Goal: Information Seeking & Learning: Learn about a topic

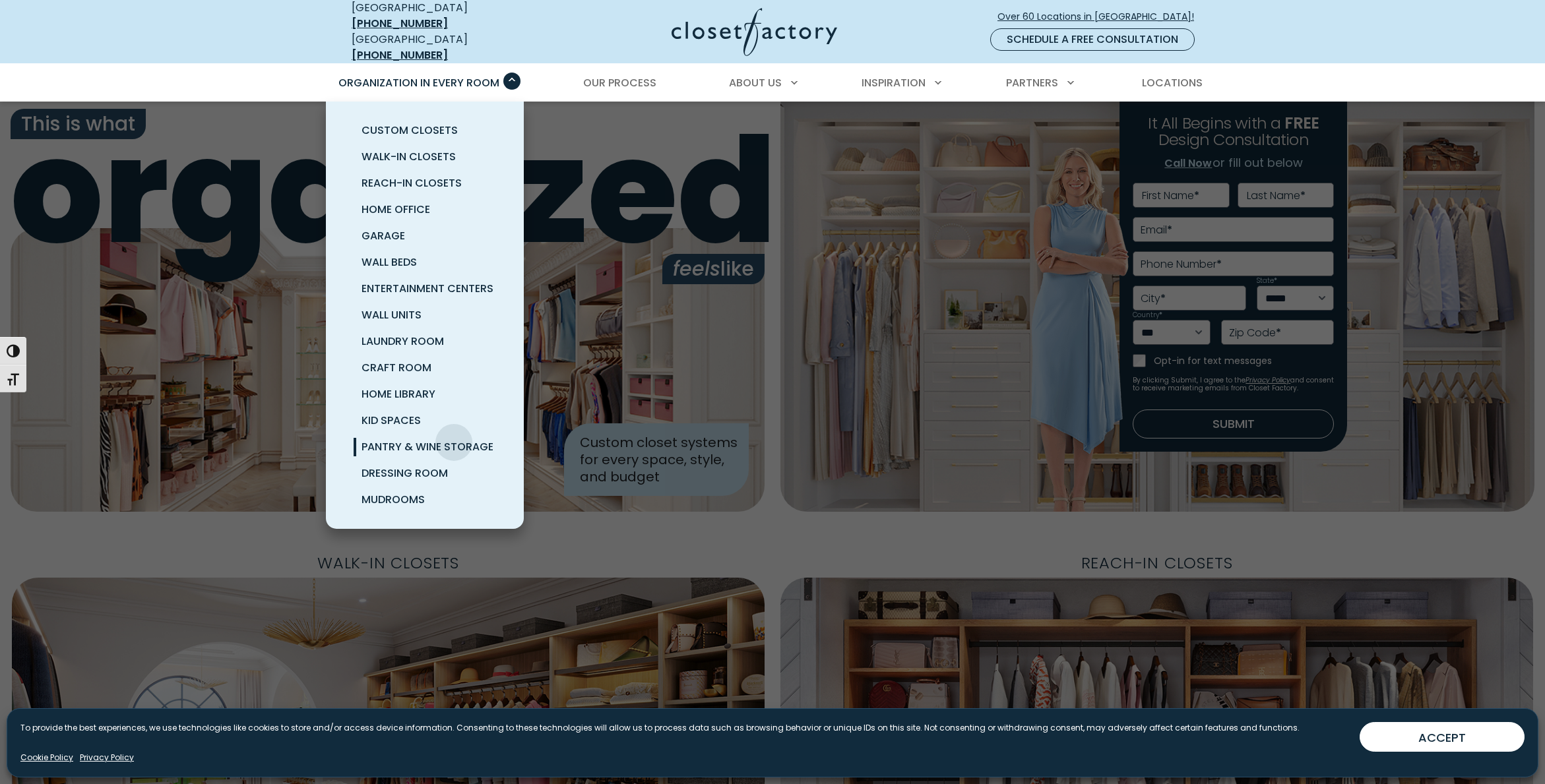
click at [455, 439] on span "Pantry & Wine Storage" at bounding box center [427, 446] width 132 height 15
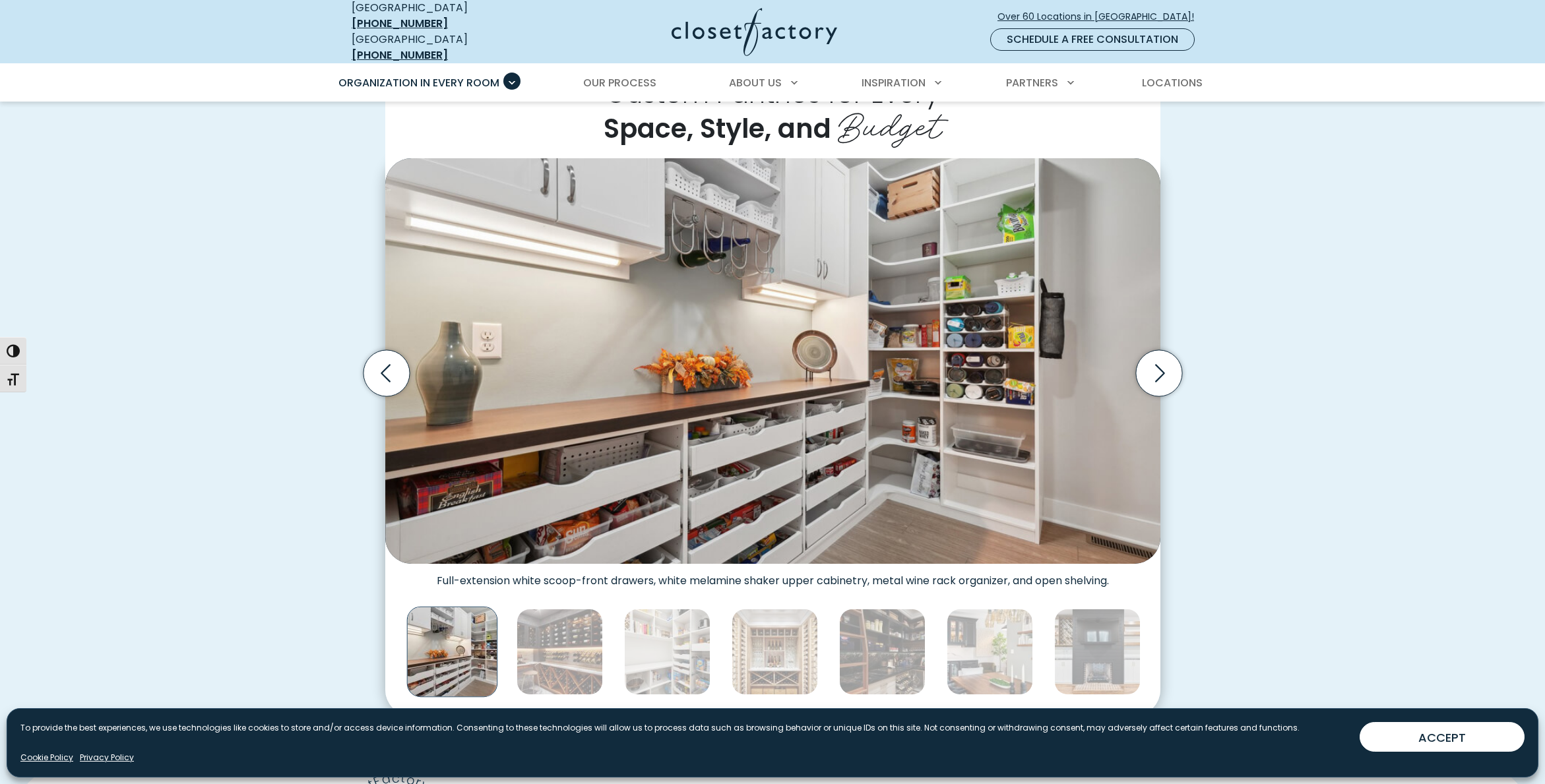
scroll to position [570, 0]
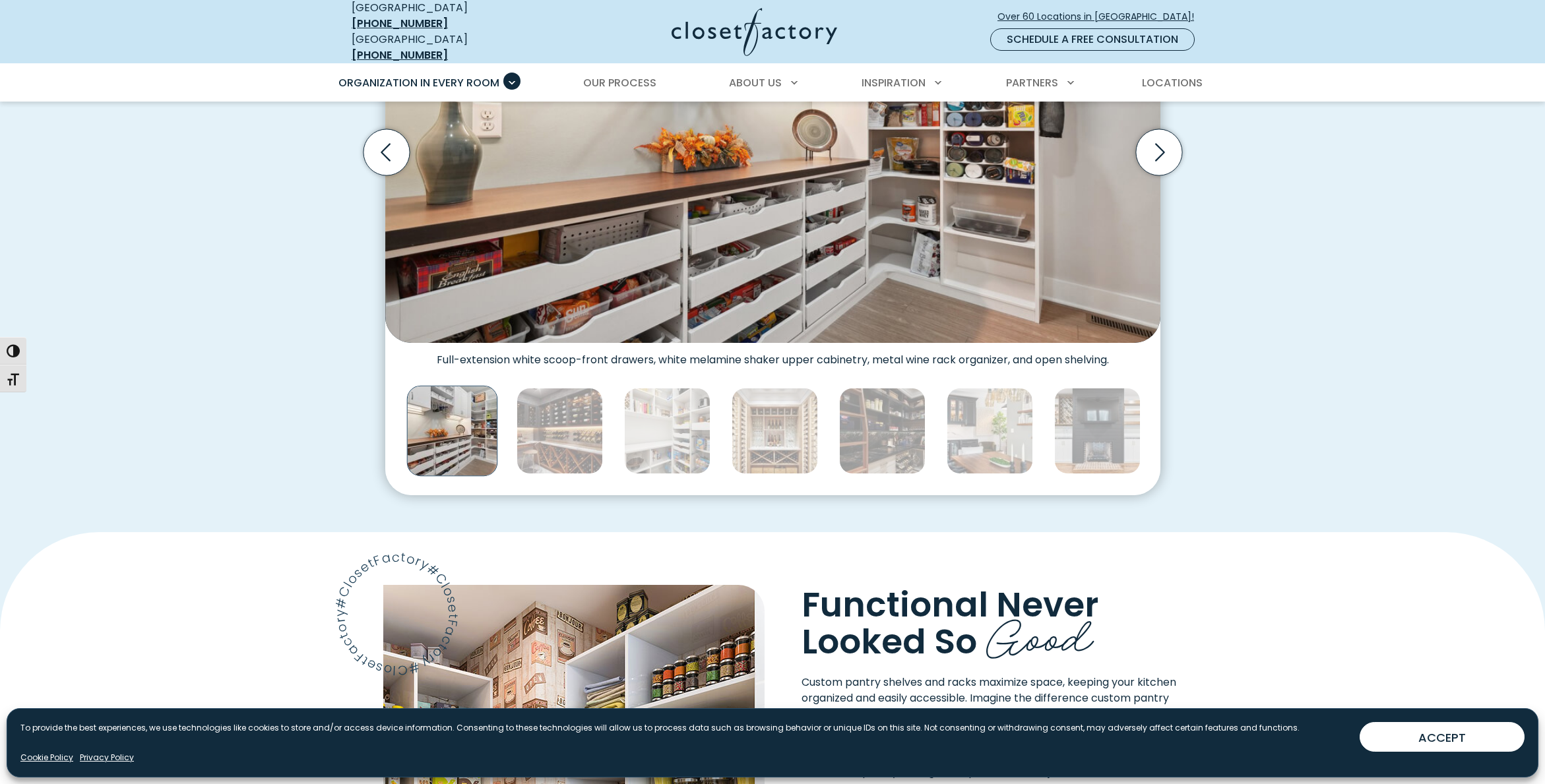
click at [462, 432] on img "Thumbnail Gallery" at bounding box center [452, 431] width 91 height 91
click at [544, 434] on img "Thumbnail Gallery" at bounding box center [560, 431] width 86 height 86
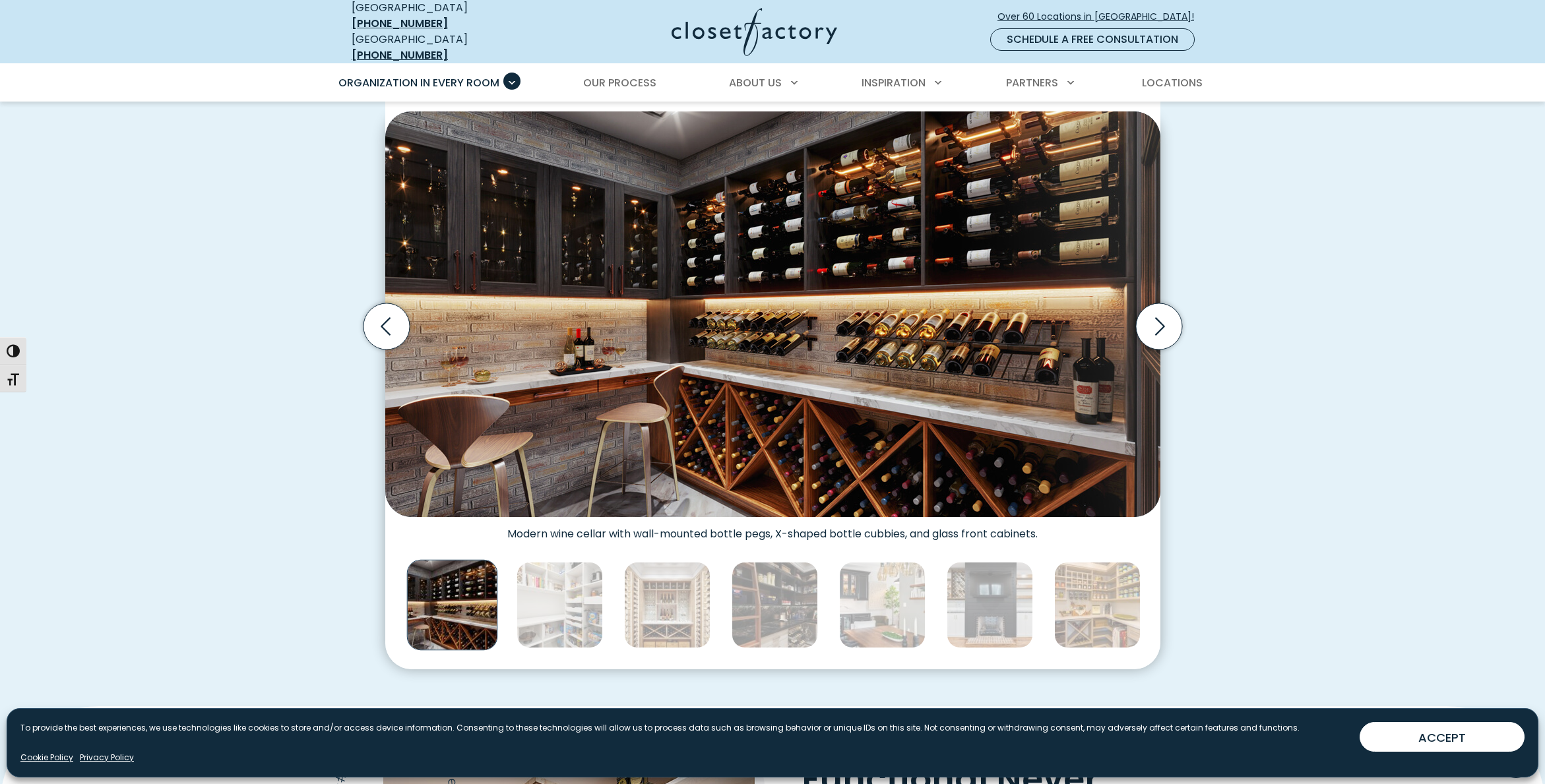
scroll to position [395, 0]
click at [1077, 611] on img "Thumbnail Gallery" at bounding box center [1097, 606] width 86 height 86
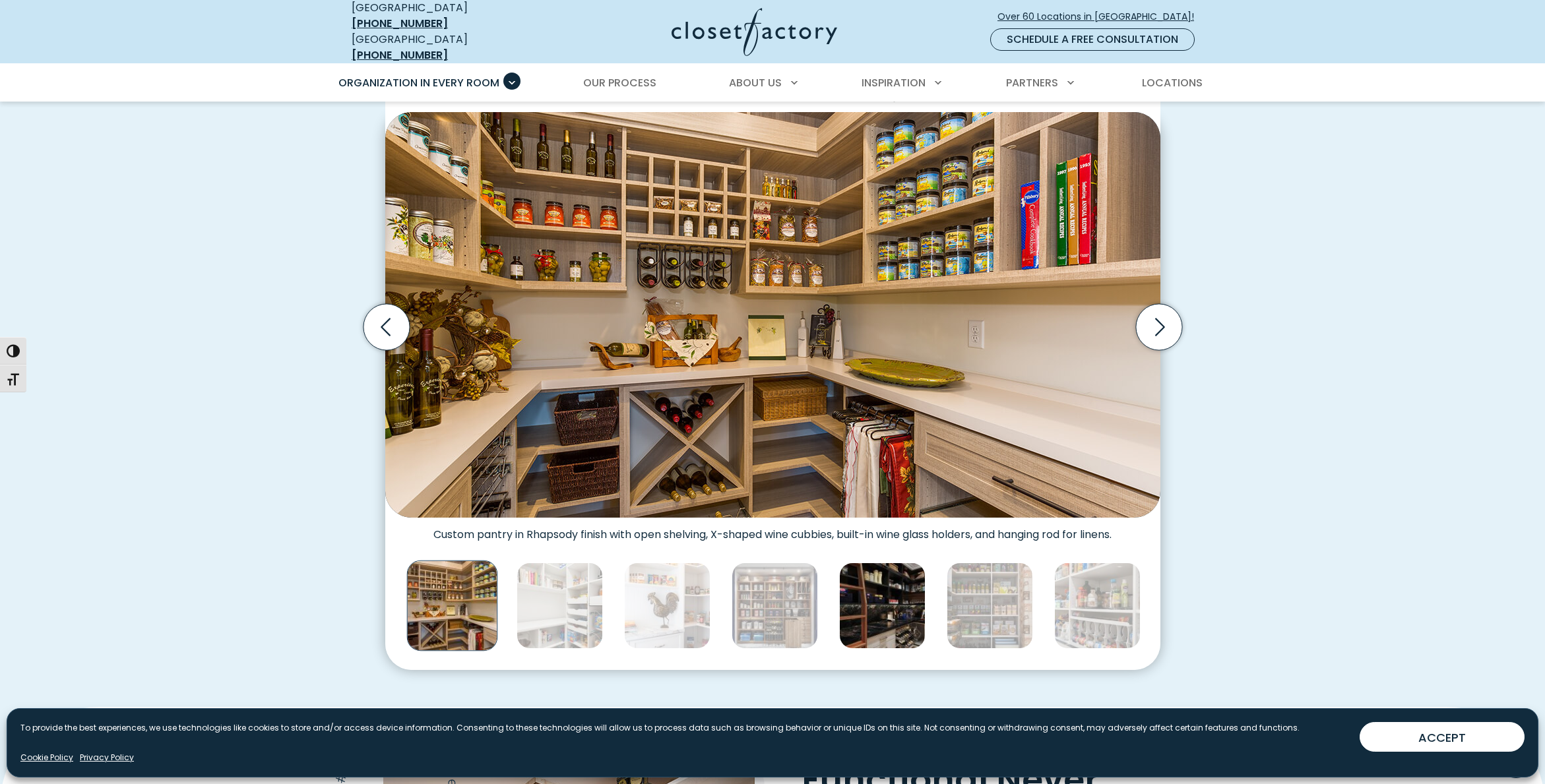
drag, startPoint x: 891, startPoint y: 608, endPoint x: 888, endPoint y: 600, distance: 8.5
click at [891, 607] on img "Thumbnail Gallery" at bounding box center [882, 606] width 86 height 86
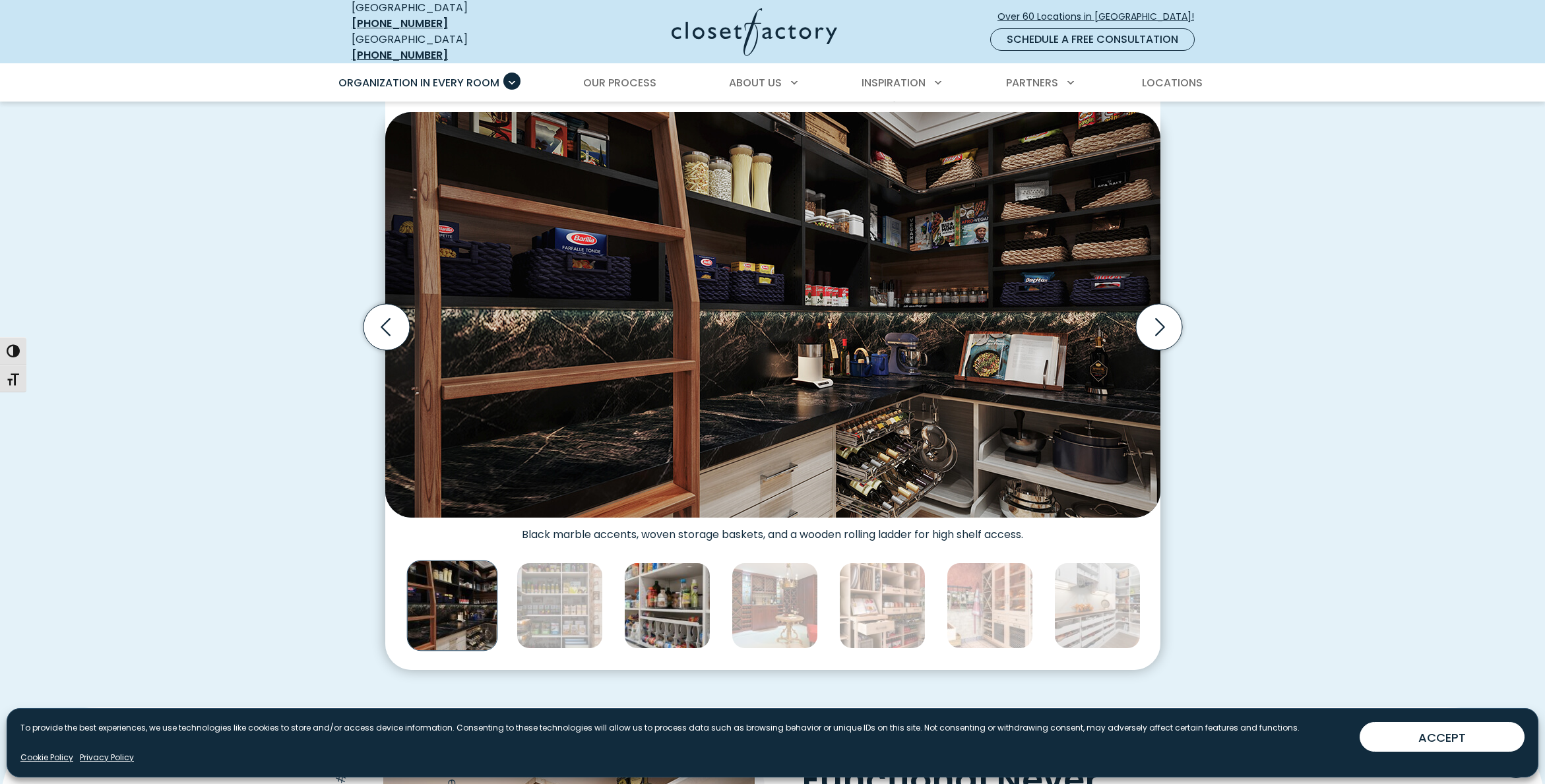
click at [634, 606] on img "Thumbnail Gallery" at bounding box center [667, 606] width 86 height 86
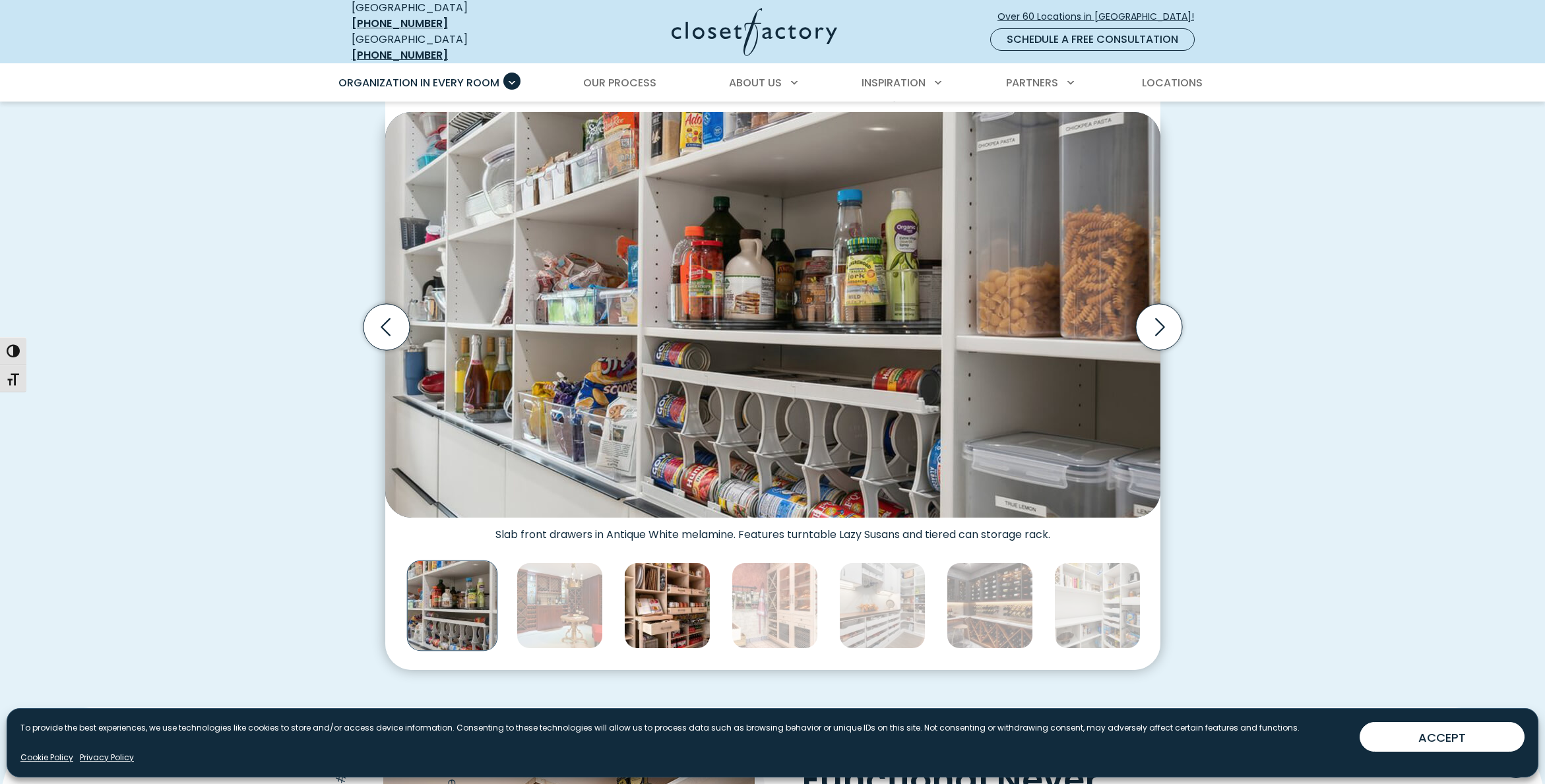
click at [678, 602] on img "Thumbnail Gallery" at bounding box center [667, 606] width 86 height 86
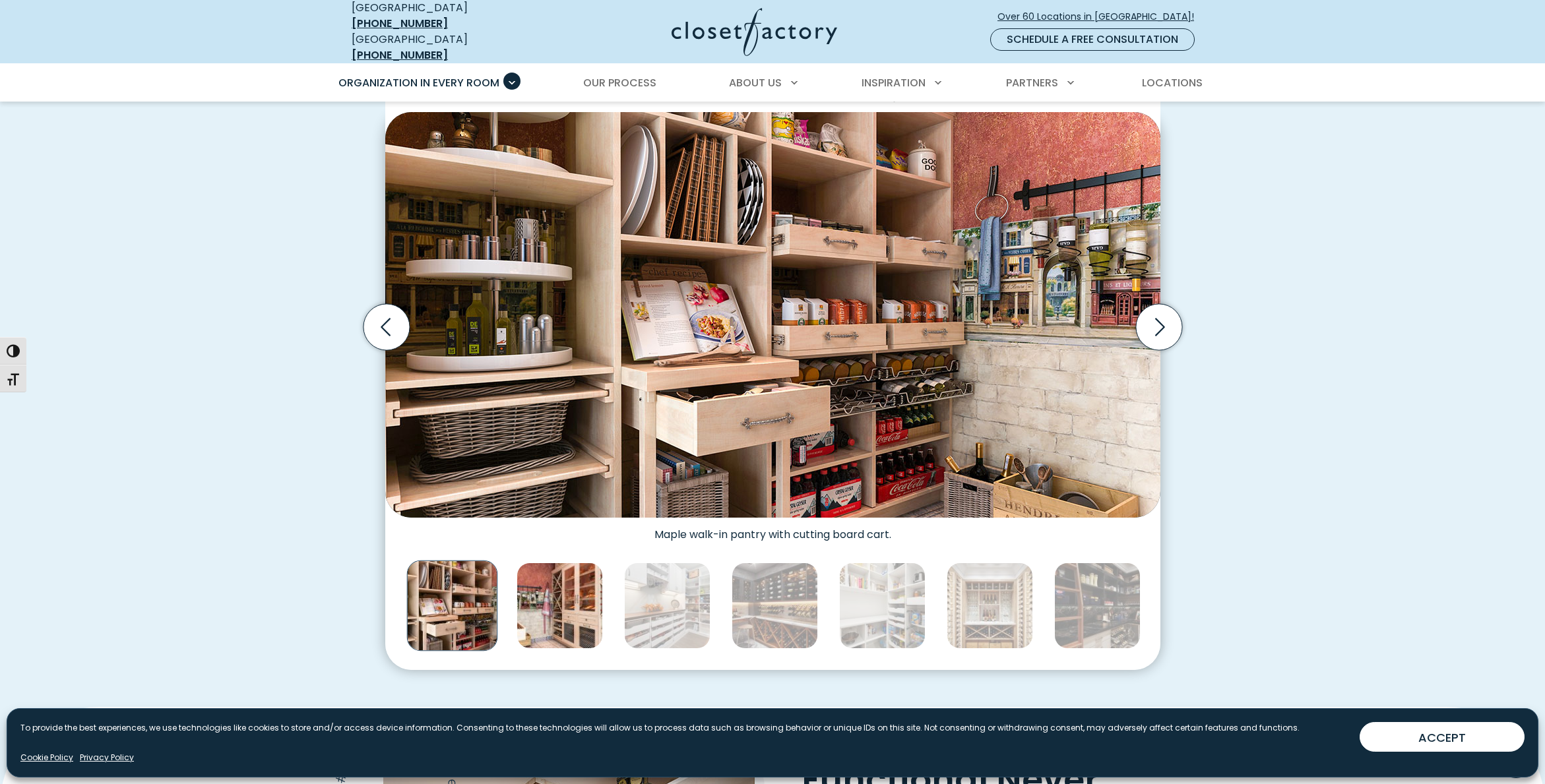
click at [562, 595] on img "Thumbnail Gallery" at bounding box center [560, 606] width 86 height 86
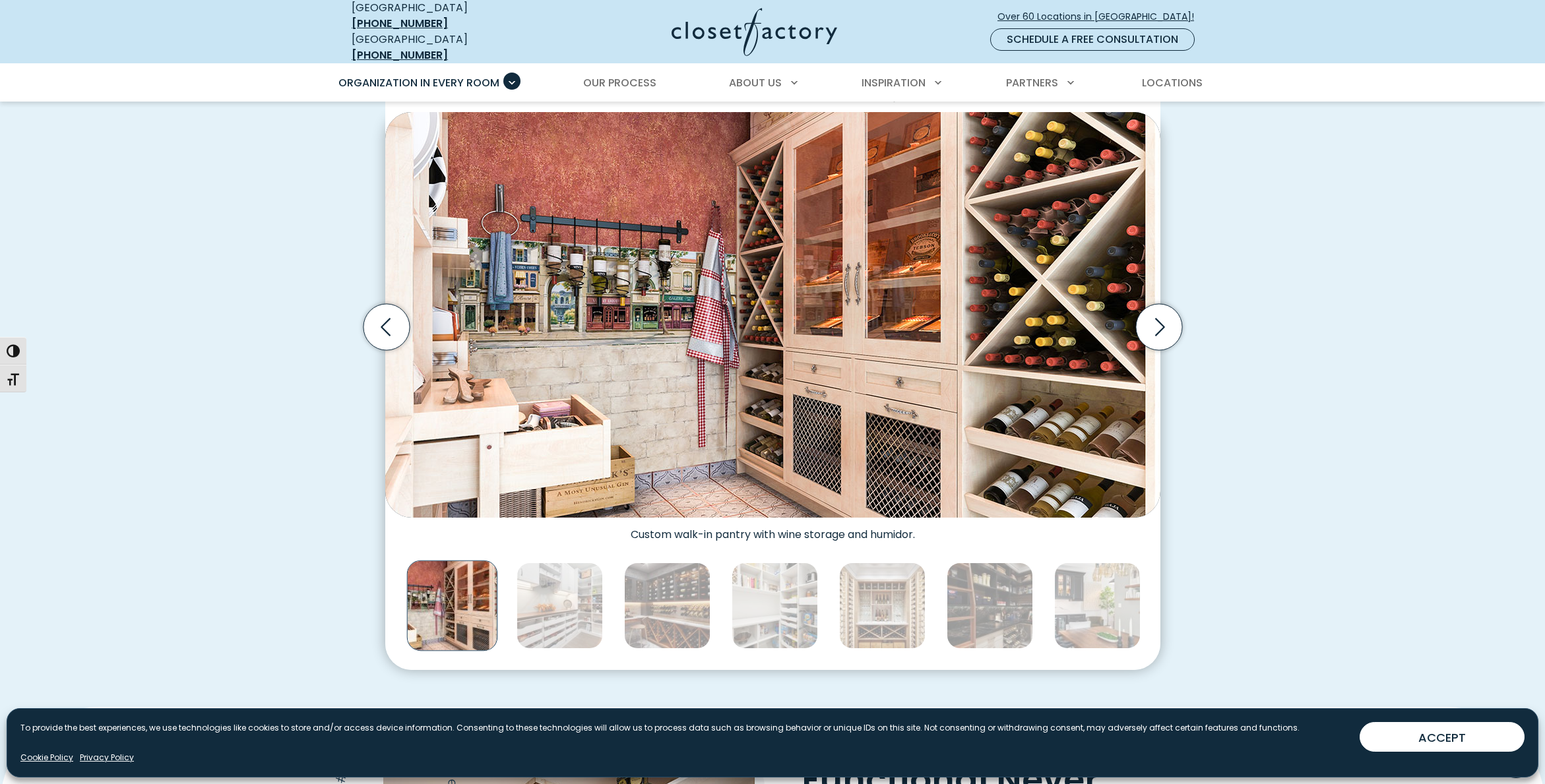
click at [443, 606] on img "Thumbnail Gallery" at bounding box center [452, 606] width 91 height 91
click at [889, 600] on img "Thumbnail Gallery" at bounding box center [882, 606] width 86 height 86
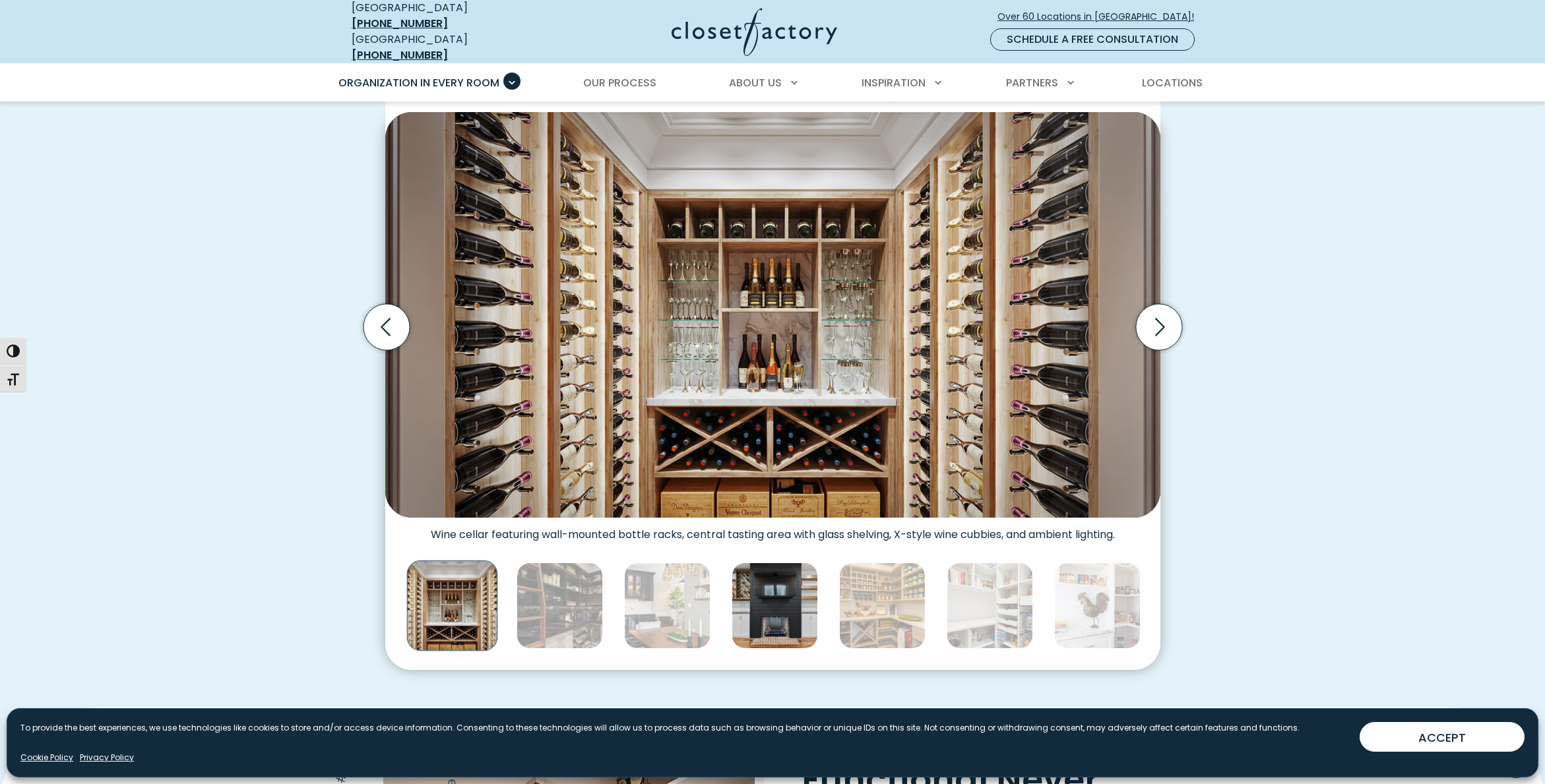
click at [773, 595] on img "Thumbnail Gallery" at bounding box center [775, 606] width 86 height 86
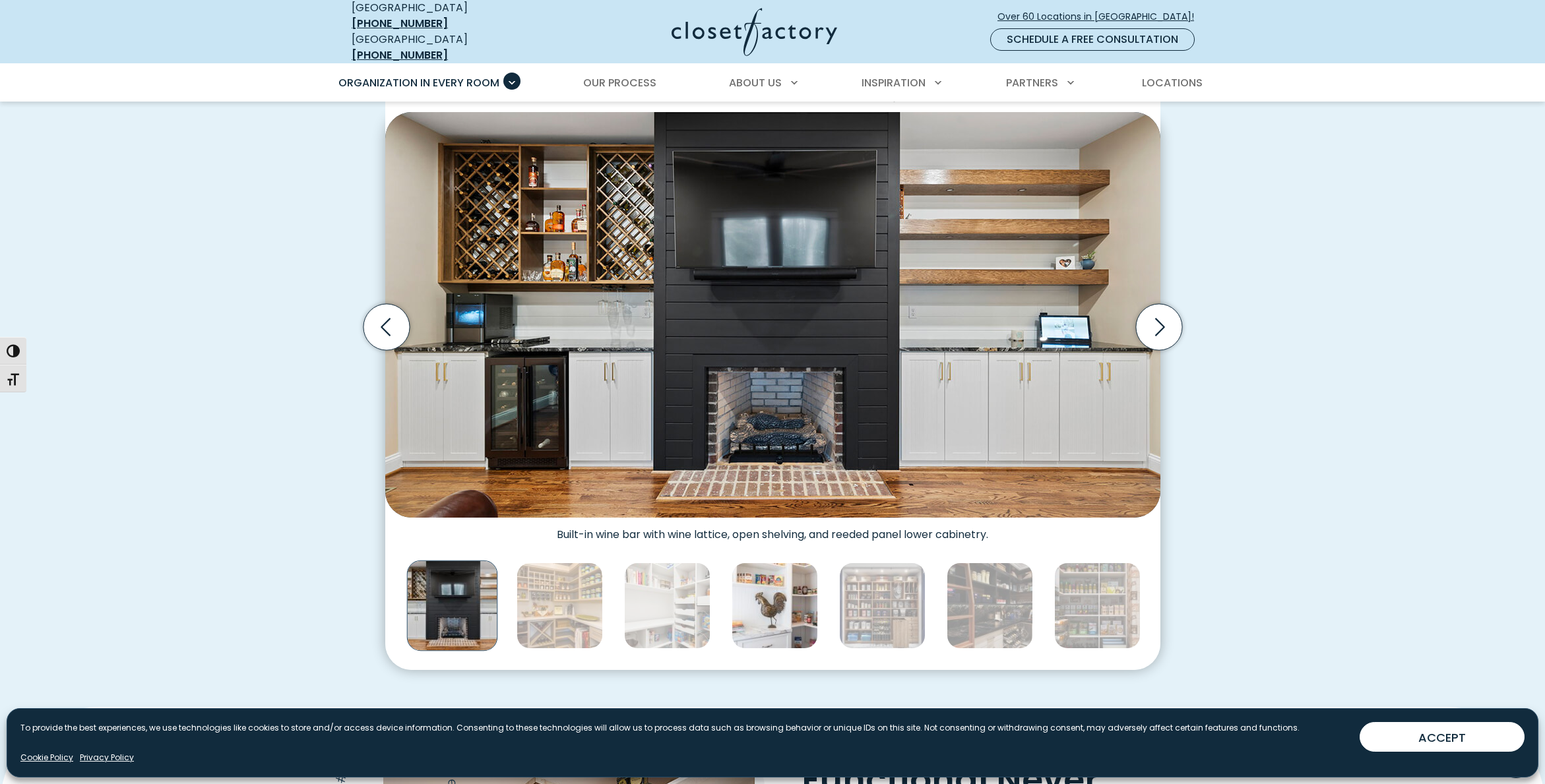
click at [783, 594] on img "Thumbnail Gallery" at bounding box center [775, 606] width 86 height 86
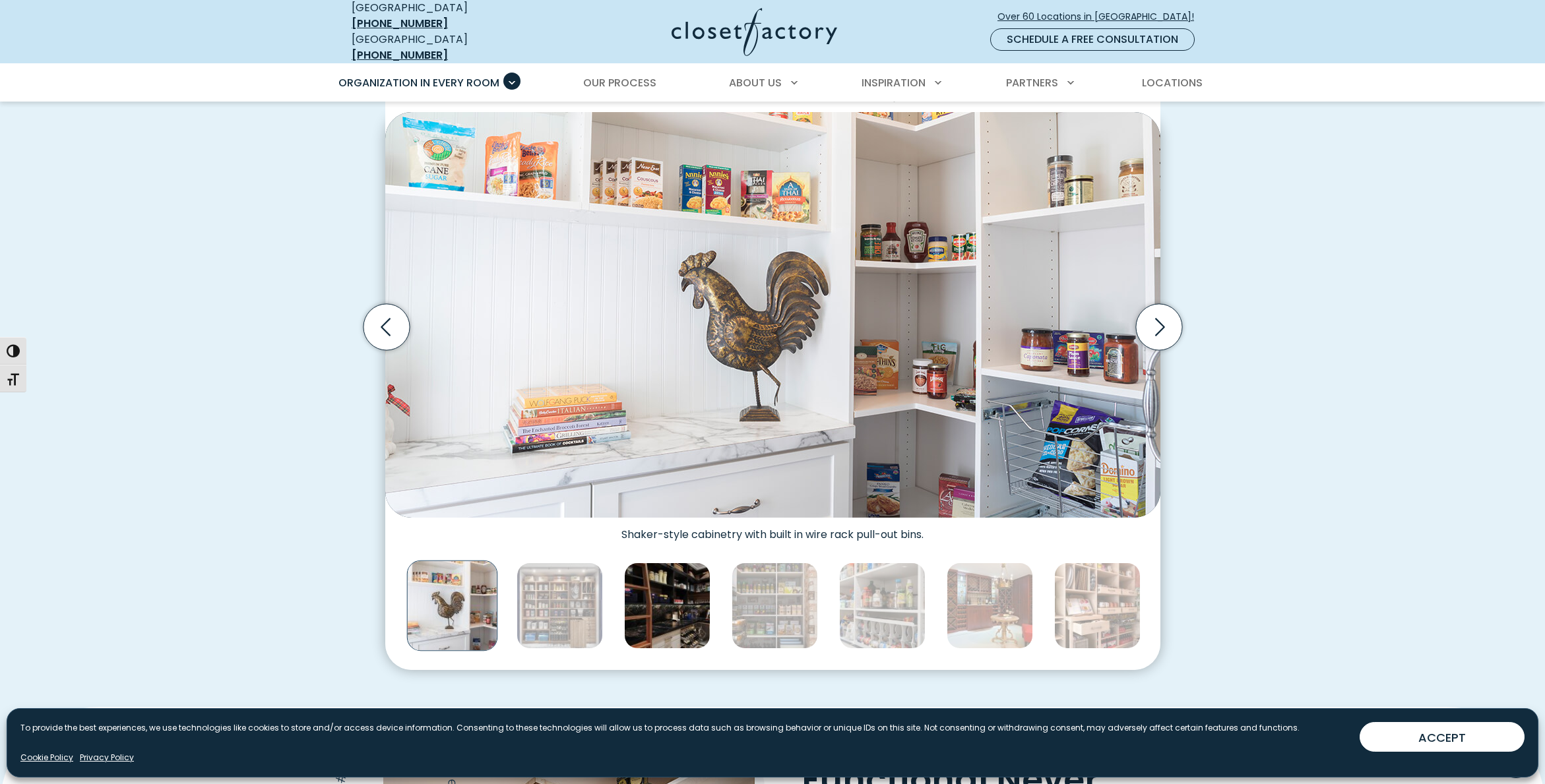
click at [642, 594] on img "Thumbnail Gallery" at bounding box center [667, 606] width 86 height 86
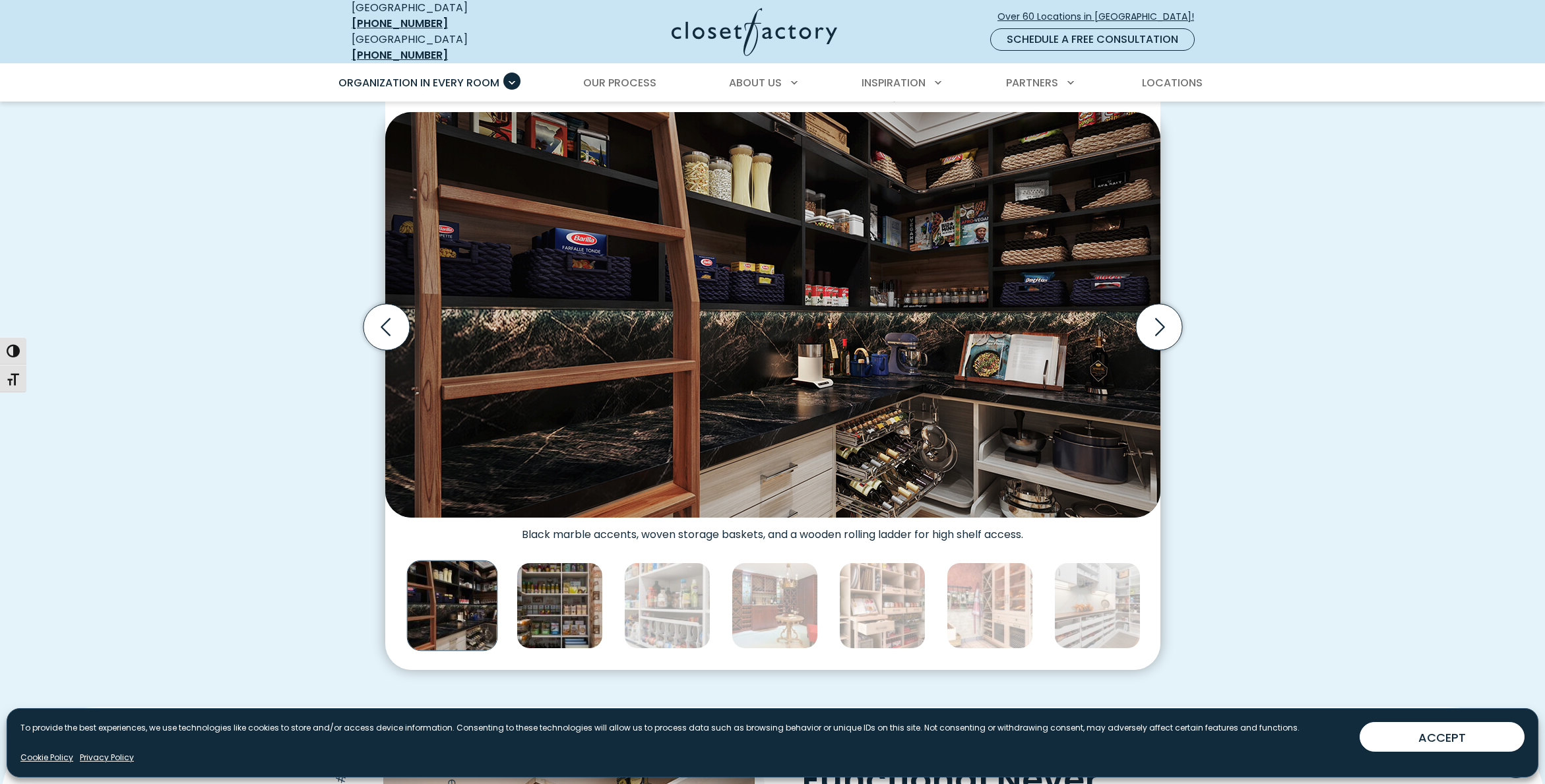
drag, startPoint x: 540, startPoint y: 602, endPoint x: 534, endPoint y: 601, distance: 6.1
click at [540, 602] on img "Thumbnail Gallery" at bounding box center [560, 606] width 86 height 86
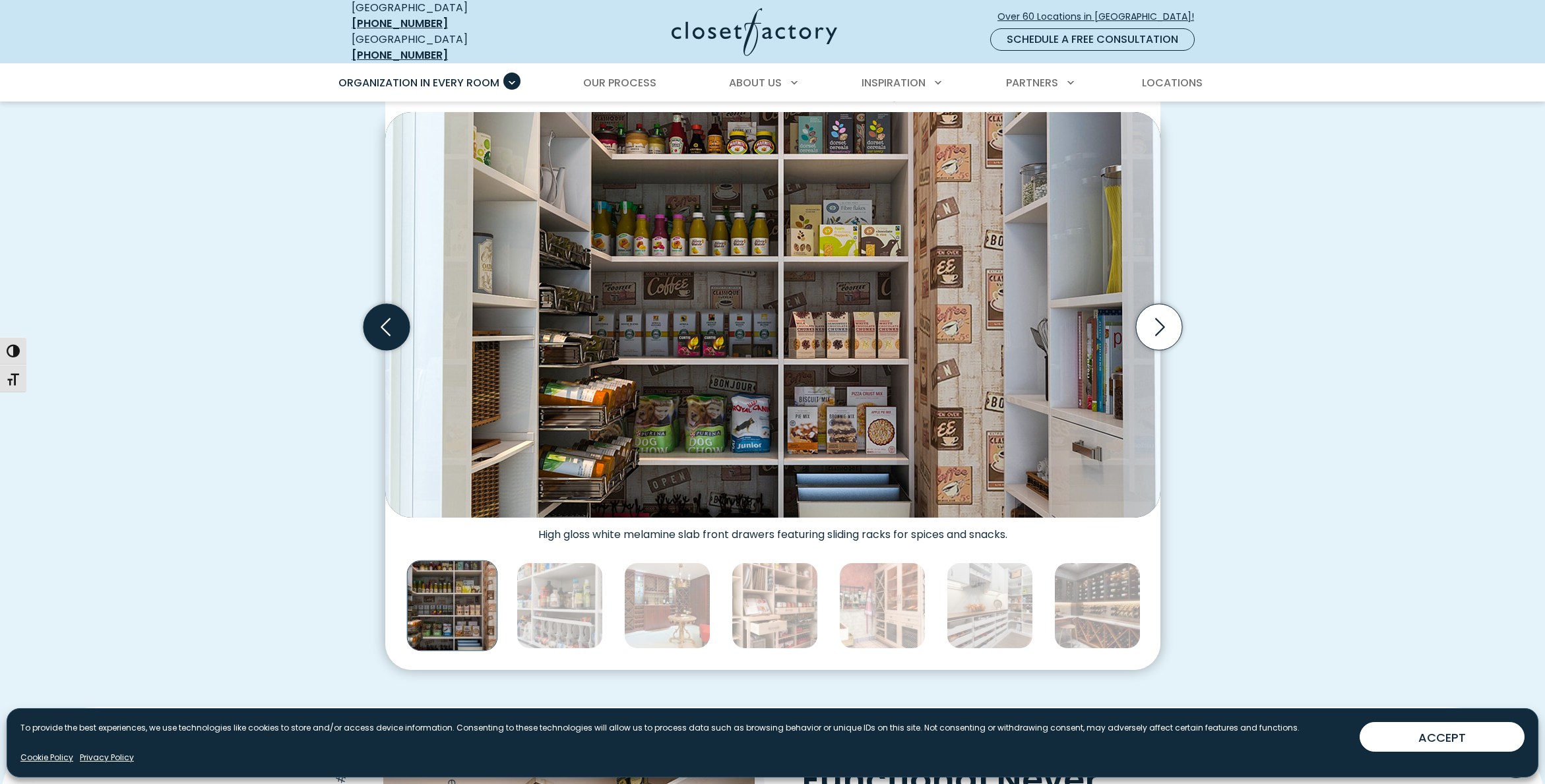
click at [393, 330] on icon "Previous slide" at bounding box center [386, 327] width 46 height 46
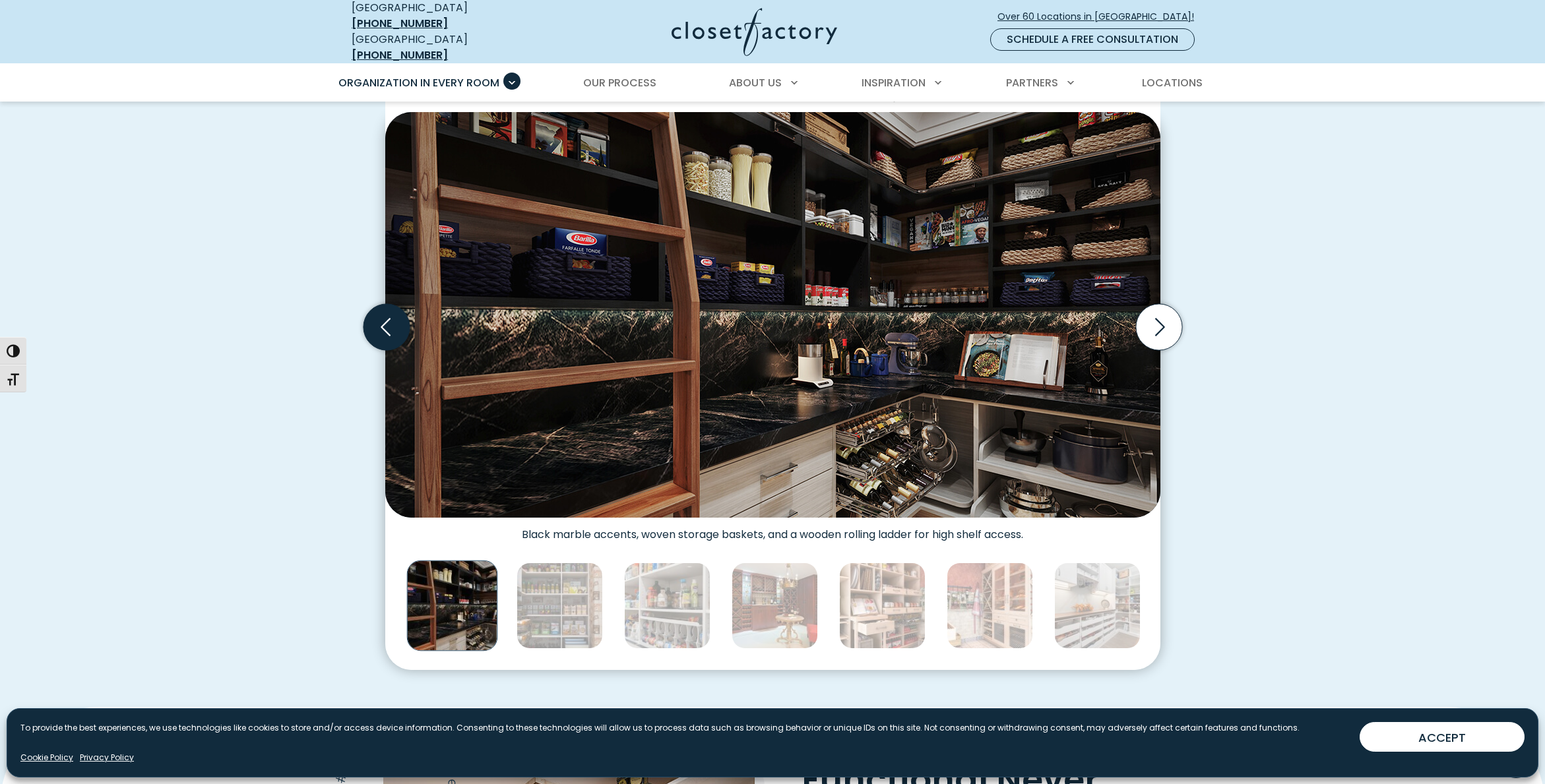
click at [393, 330] on icon "Previous slide" at bounding box center [386, 327] width 46 height 46
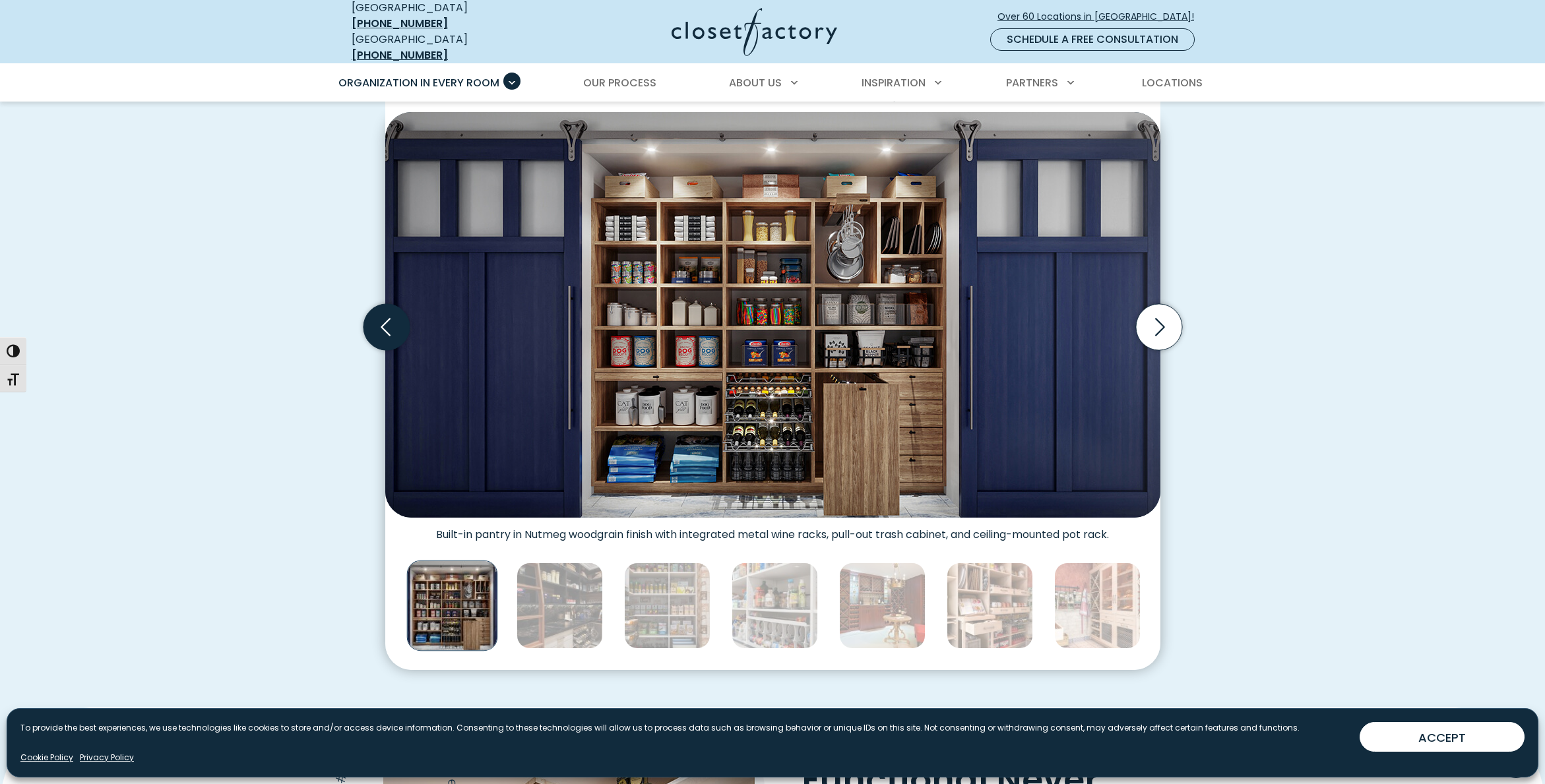
click at [393, 330] on icon "Previous slide" at bounding box center [386, 327] width 46 height 46
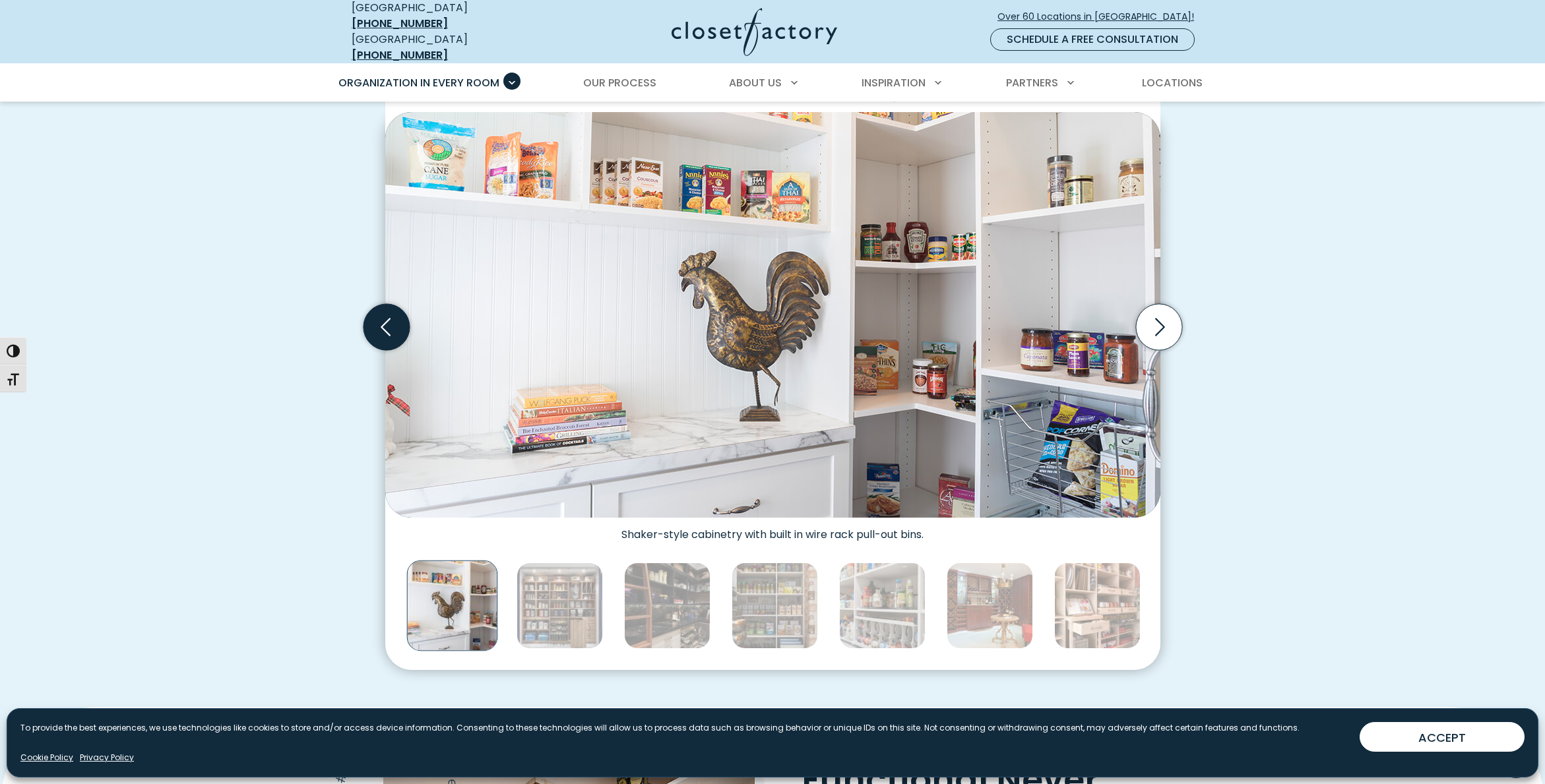
click at [393, 330] on icon "Previous slide" at bounding box center [386, 327] width 46 height 46
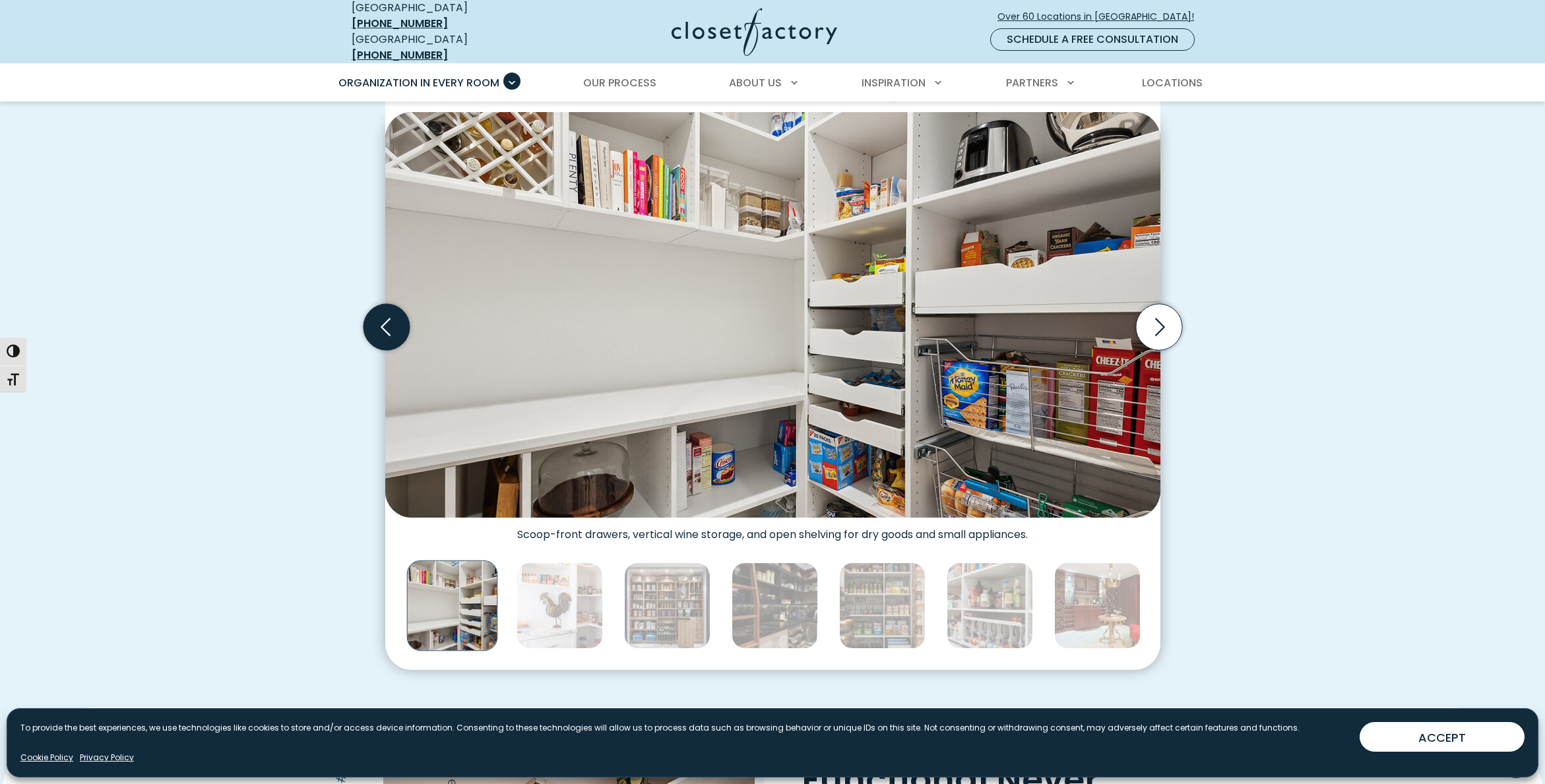
click at [395, 332] on icon "Previous slide" at bounding box center [386, 327] width 46 height 46
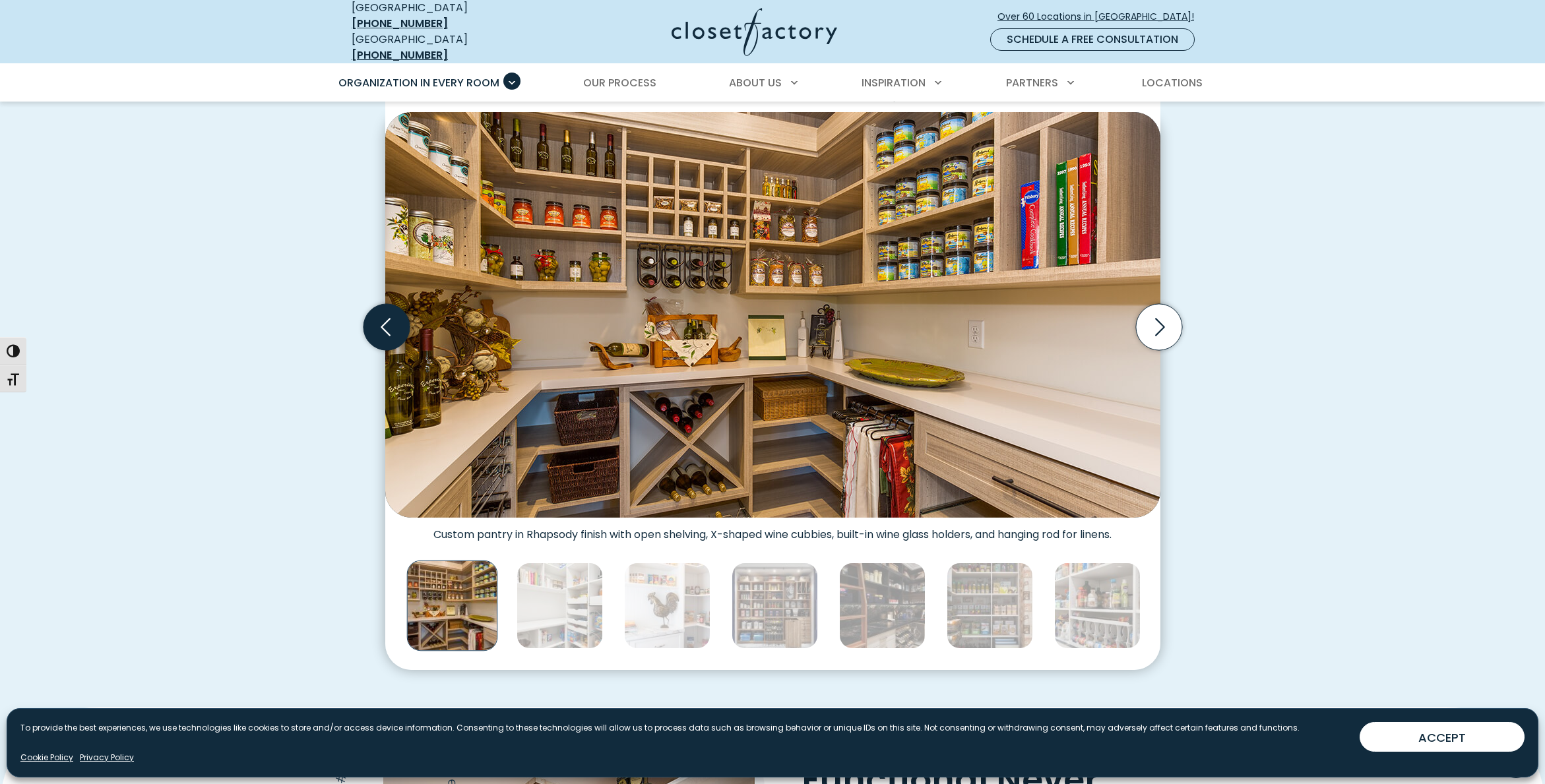
click at [395, 332] on icon "Previous slide" at bounding box center [386, 327] width 46 height 46
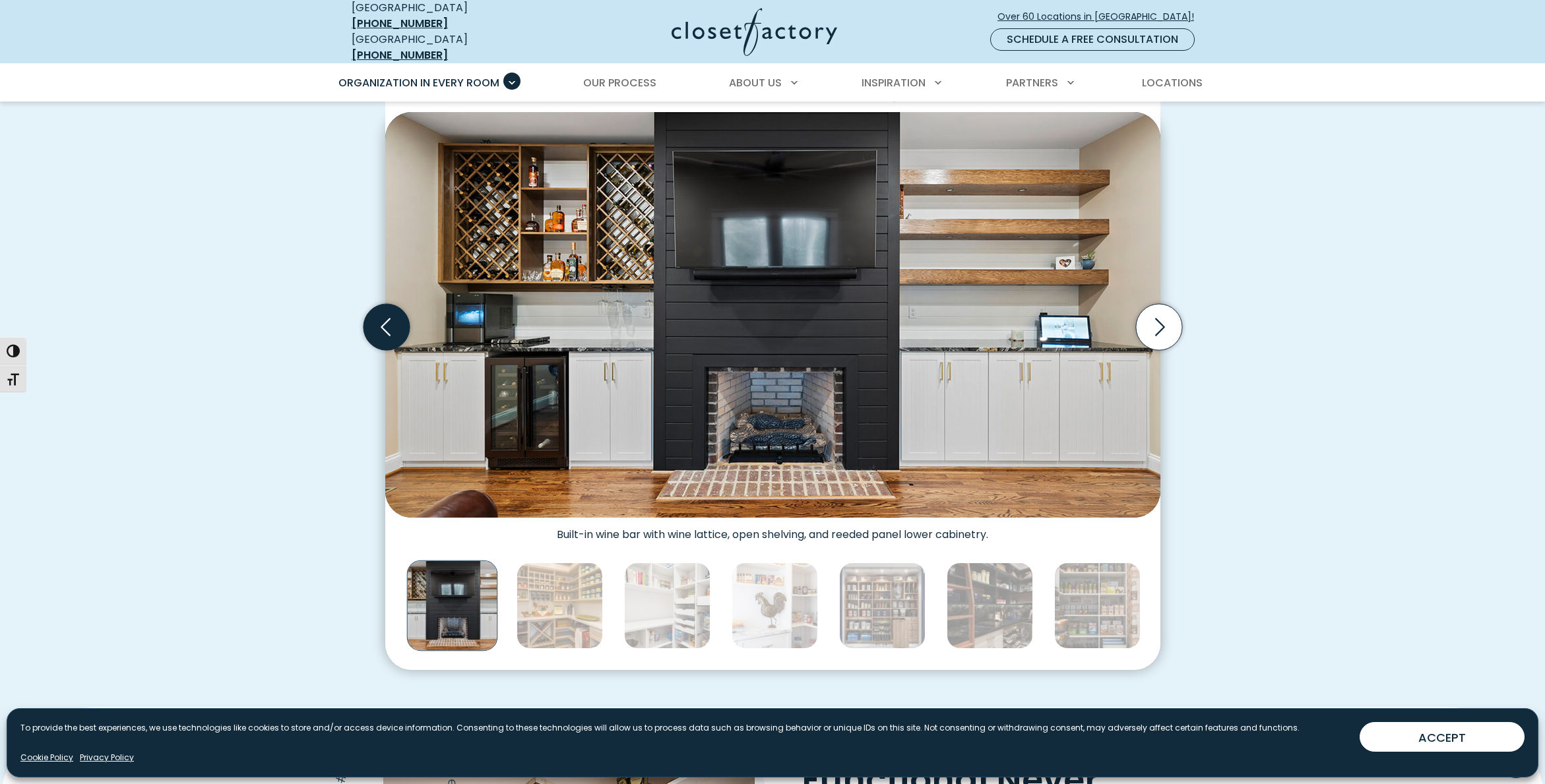
click at [395, 332] on icon "Previous slide" at bounding box center [386, 327] width 46 height 46
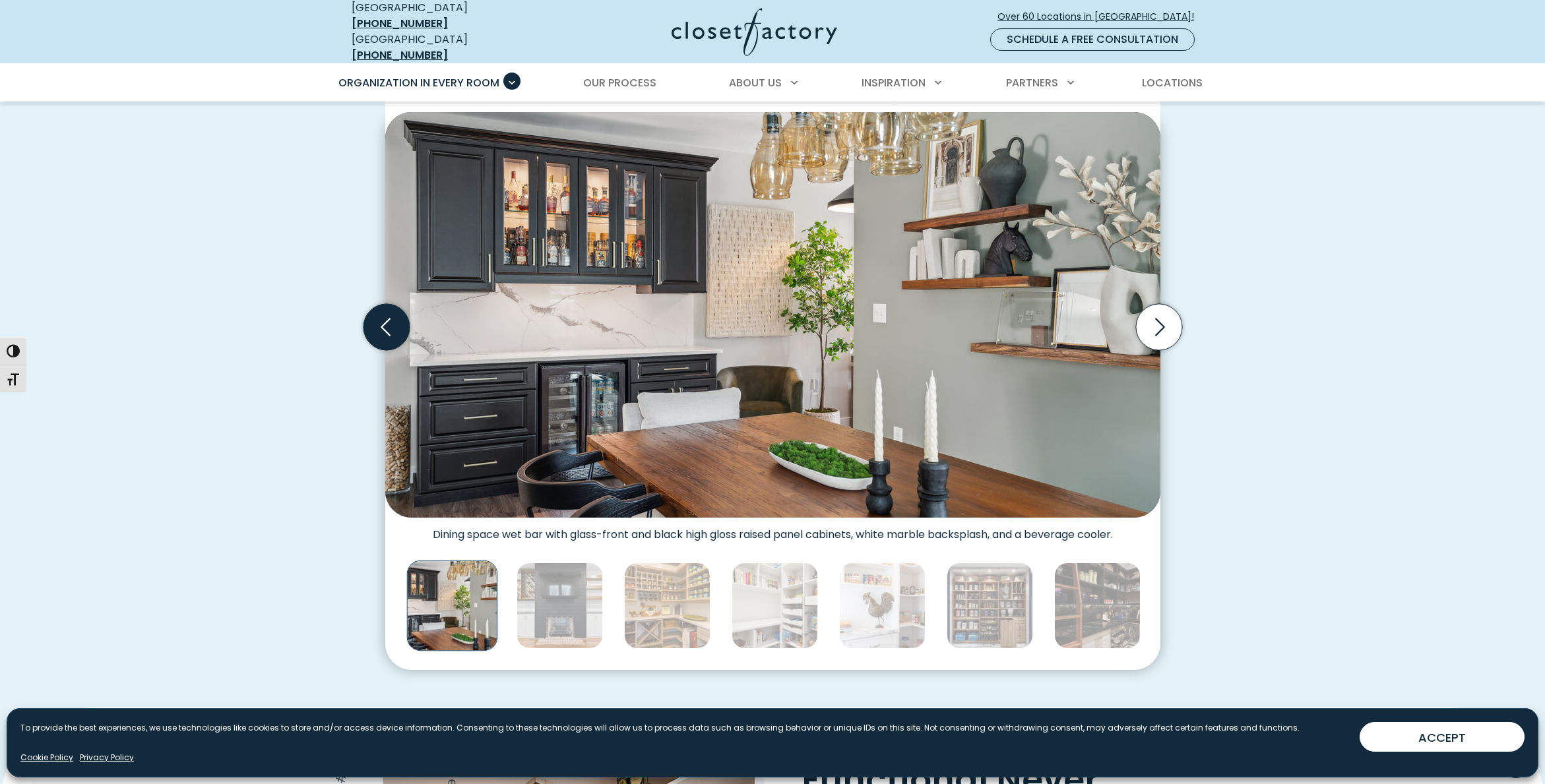
click at [395, 332] on icon "Previous slide" at bounding box center [386, 327] width 46 height 46
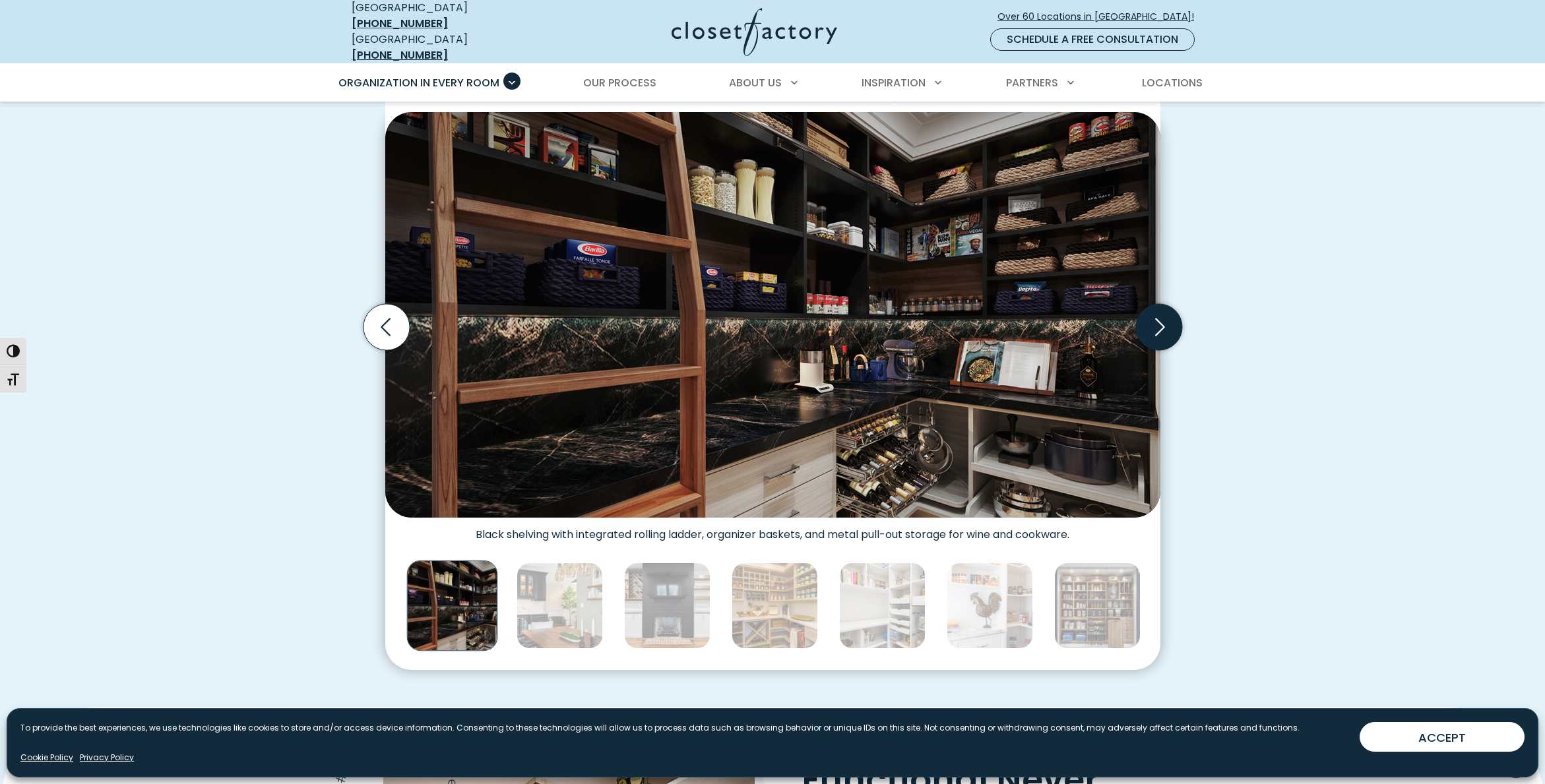
click at [1159, 336] on icon "Next slide" at bounding box center [1158, 327] width 46 height 46
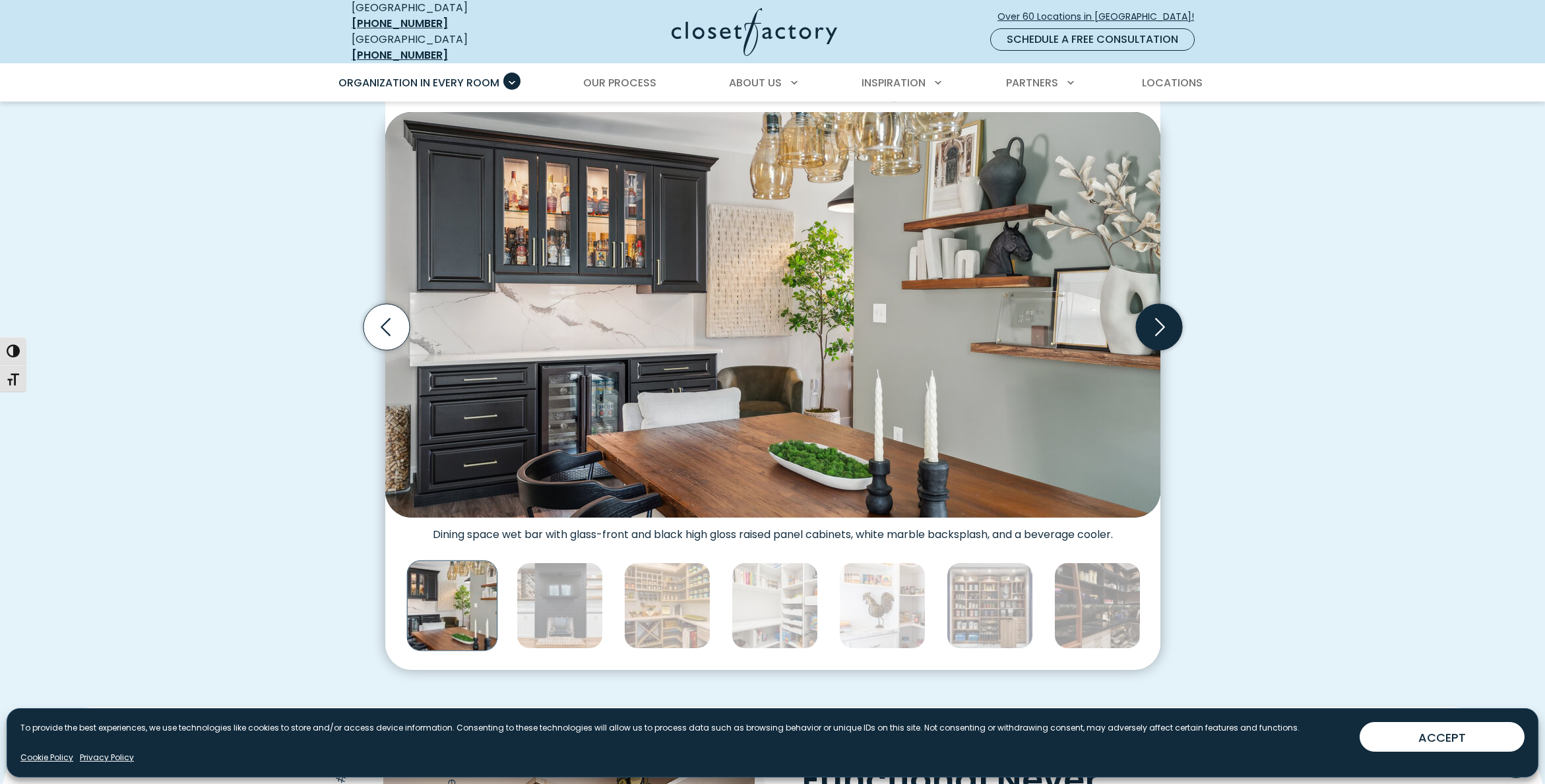
click at [1157, 334] on icon "Next slide" at bounding box center [1158, 327] width 46 height 46
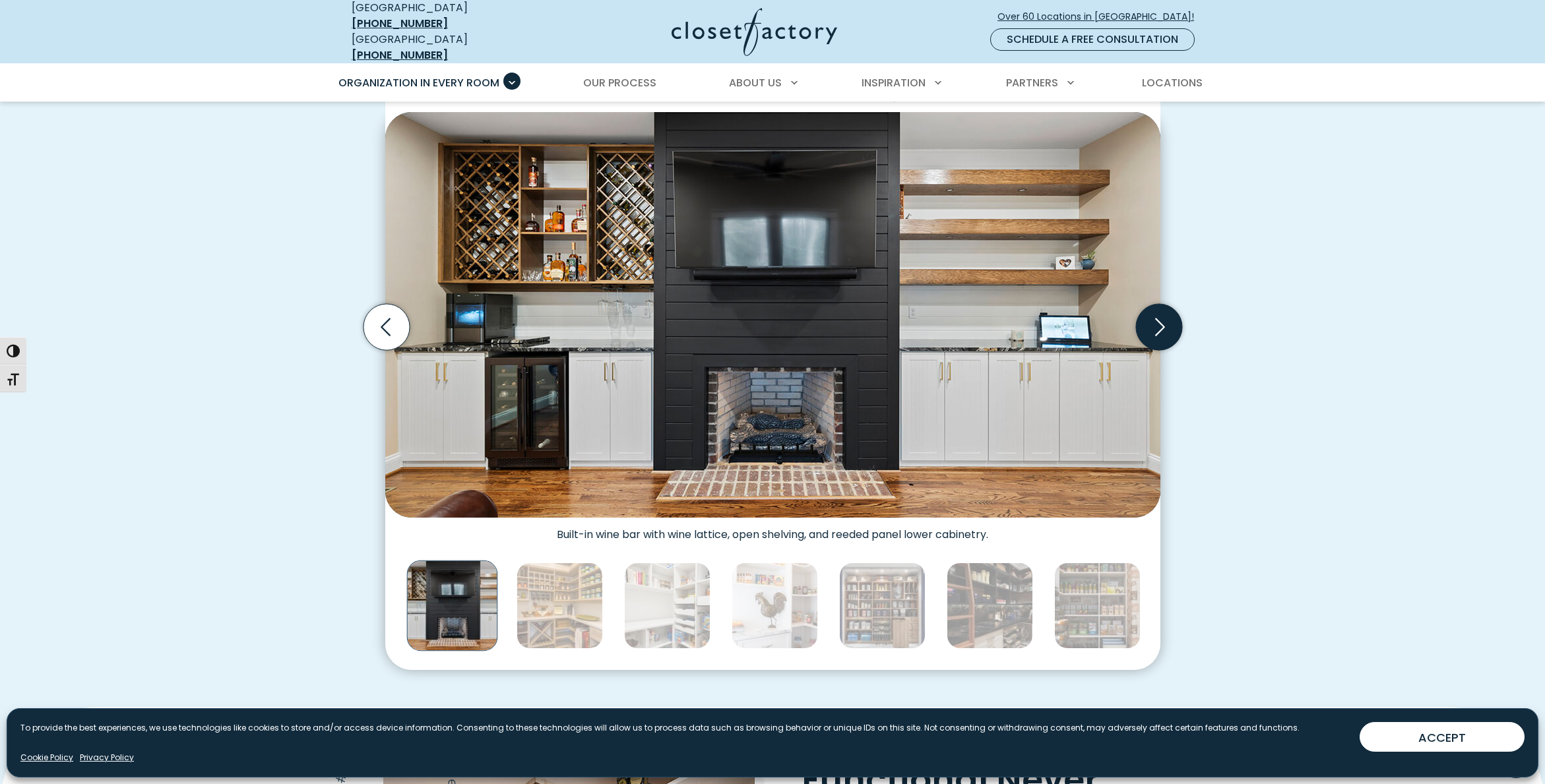
click at [1156, 334] on icon "Next slide" at bounding box center [1158, 327] width 46 height 46
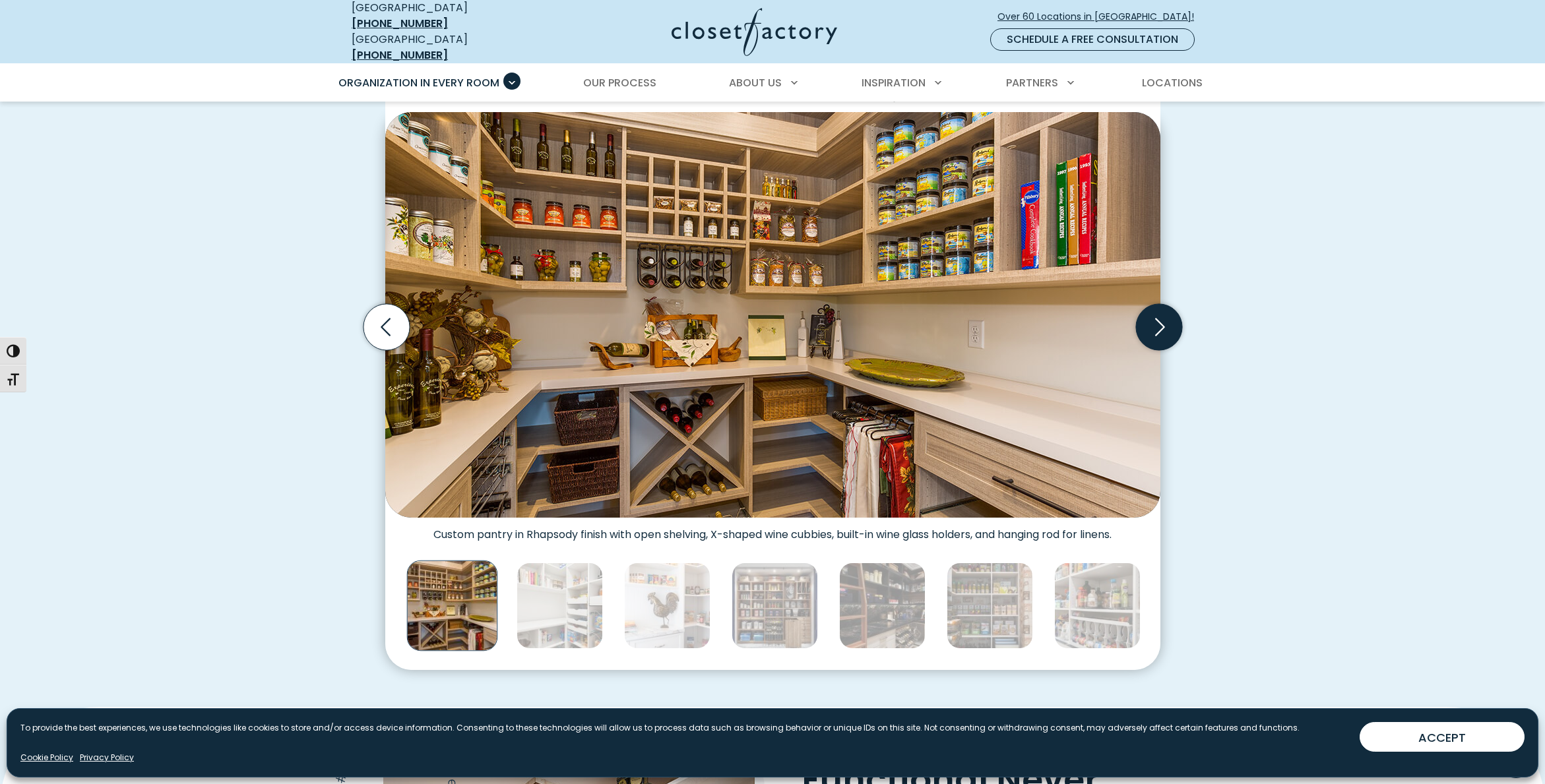
click at [1156, 334] on icon "Next slide" at bounding box center [1158, 327] width 46 height 46
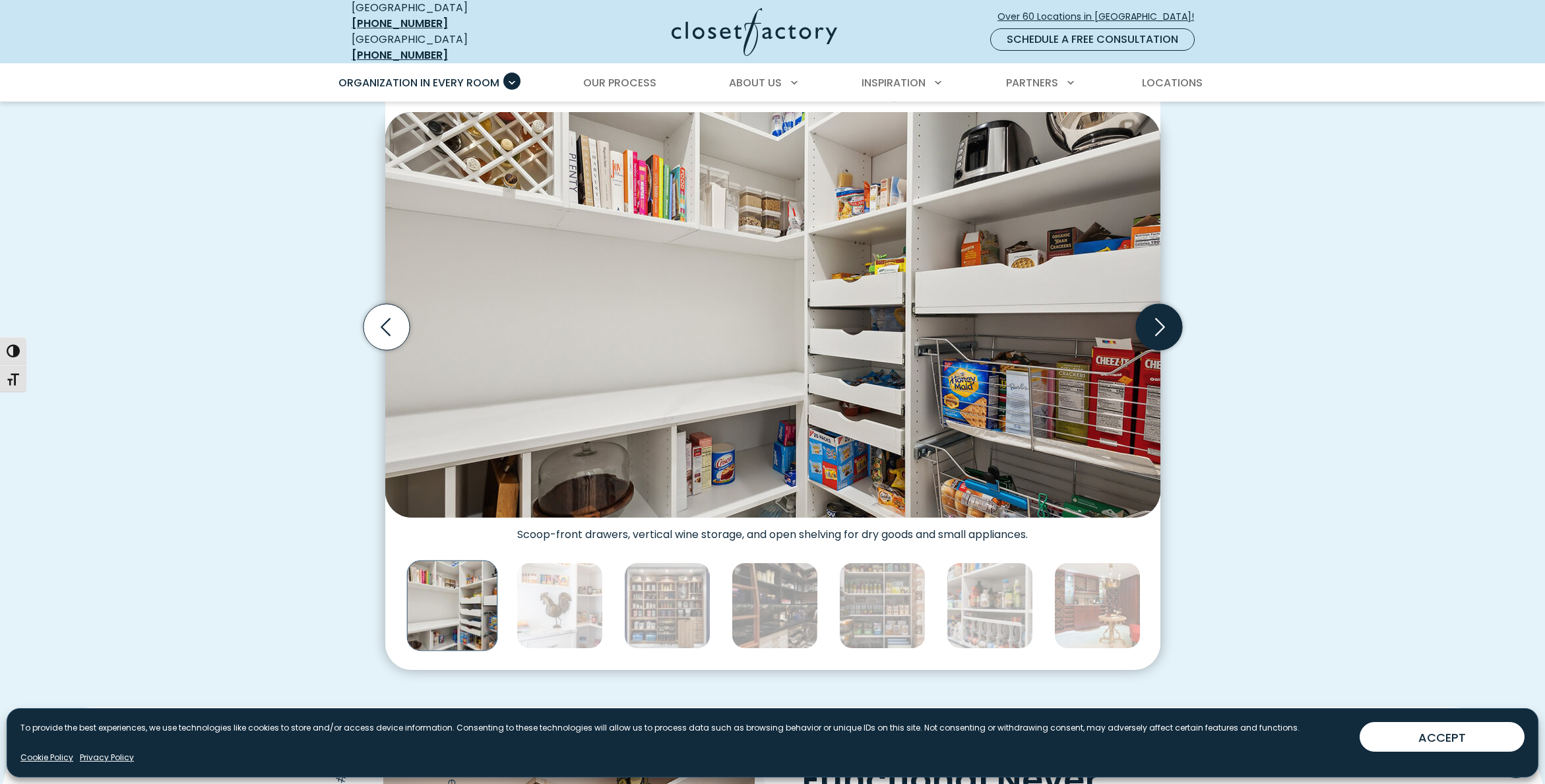
click at [1155, 334] on icon "Next slide" at bounding box center [1158, 327] width 46 height 46
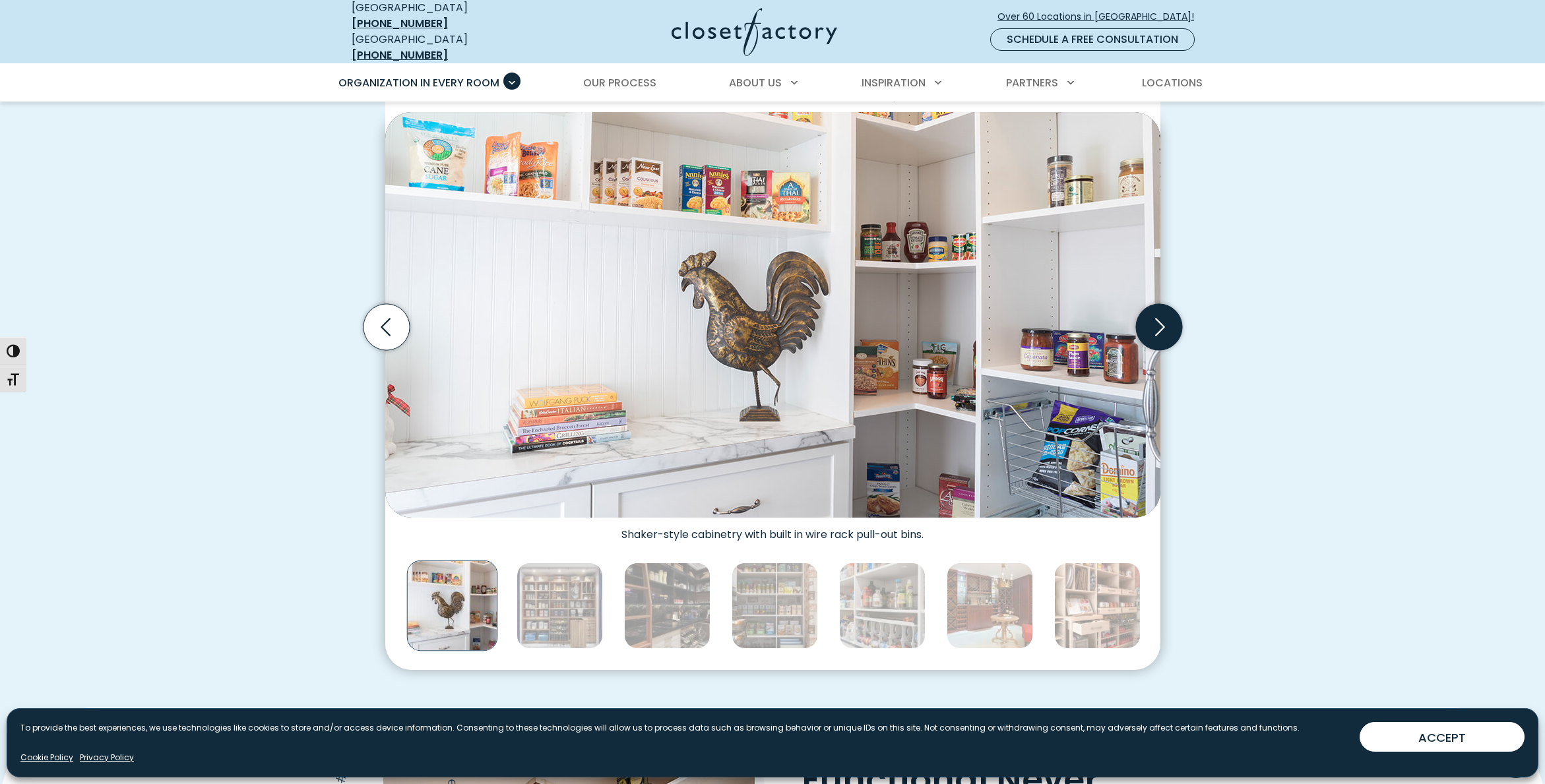
click at [1155, 334] on icon "Next slide" at bounding box center [1158, 327] width 46 height 46
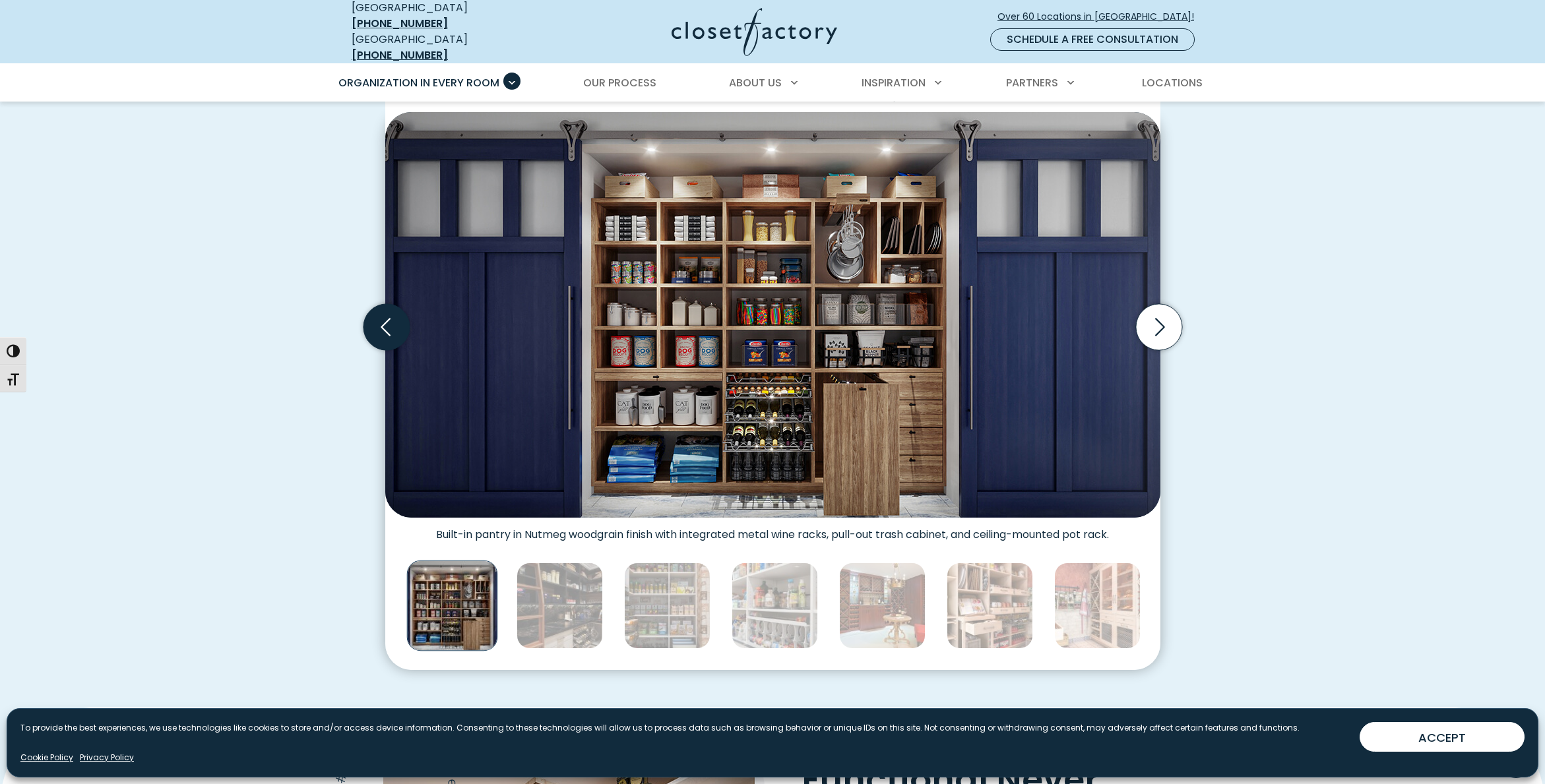
click at [375, 312] on icon "Previous slide" at bounding box center [386, 327] width 46 height 46
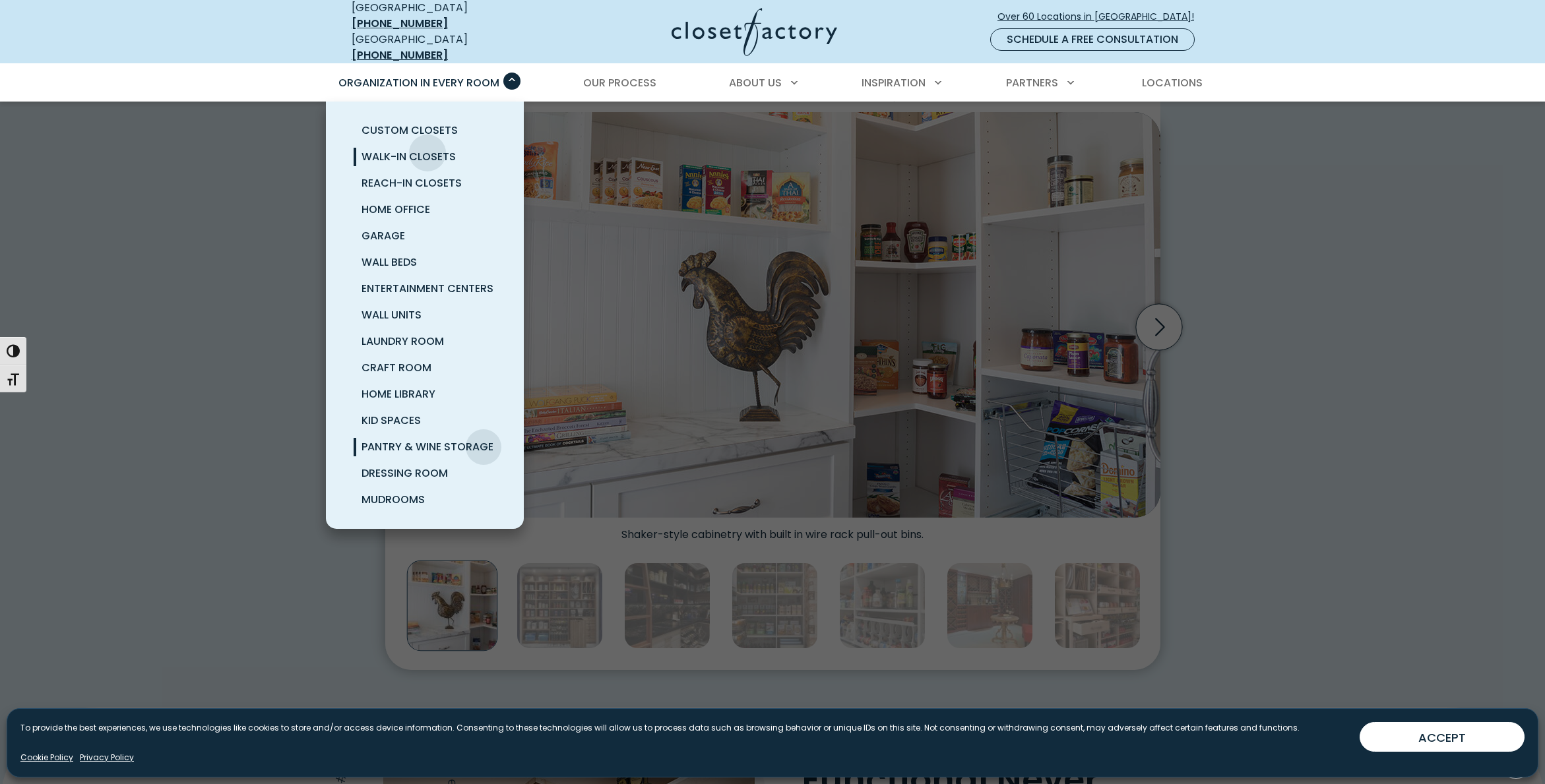
click at [427, 149] on span "Walk-In Closets" at bounding box center [409, 156] width 95 height 15
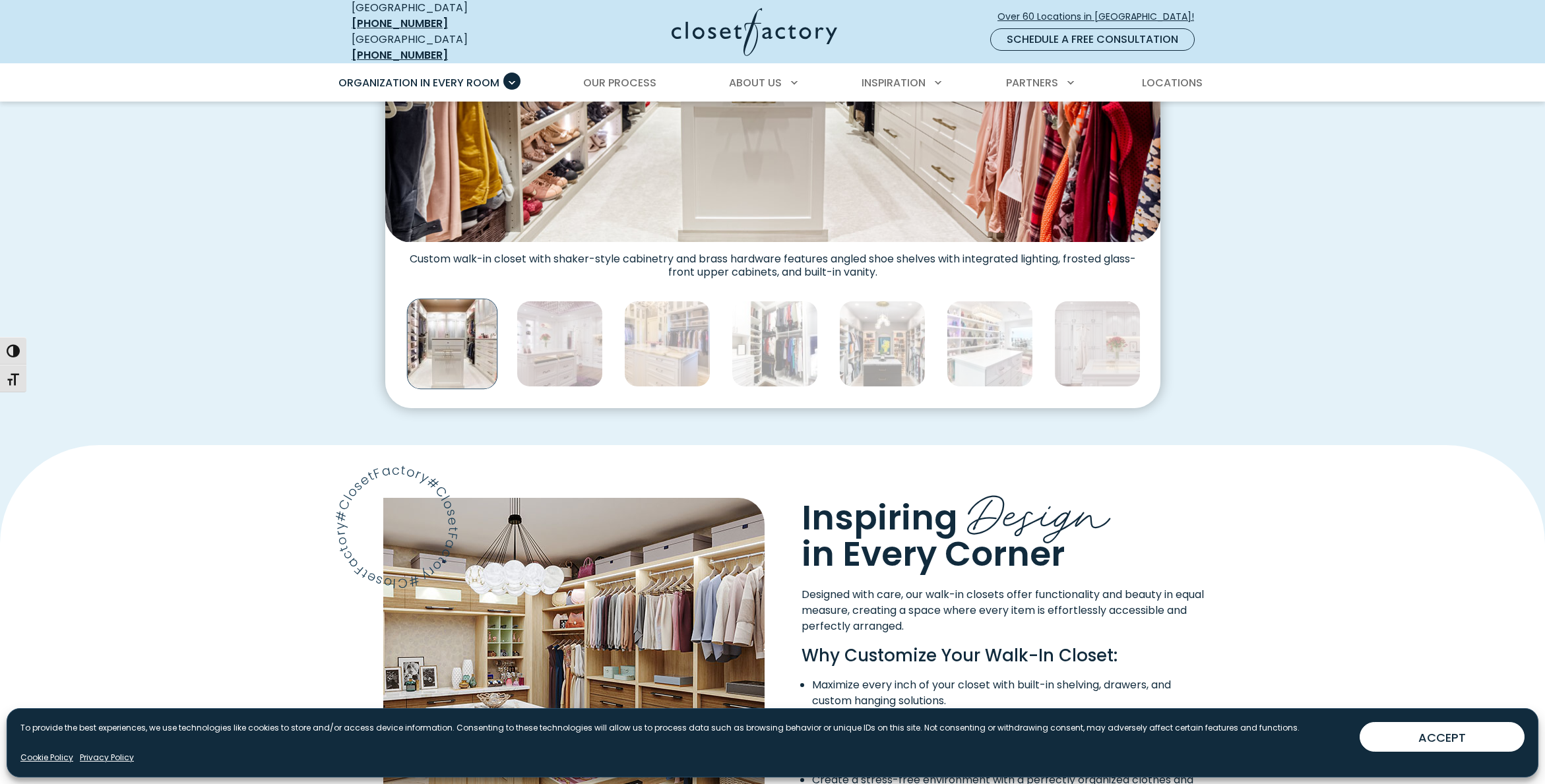
scroll to position [852, 0]
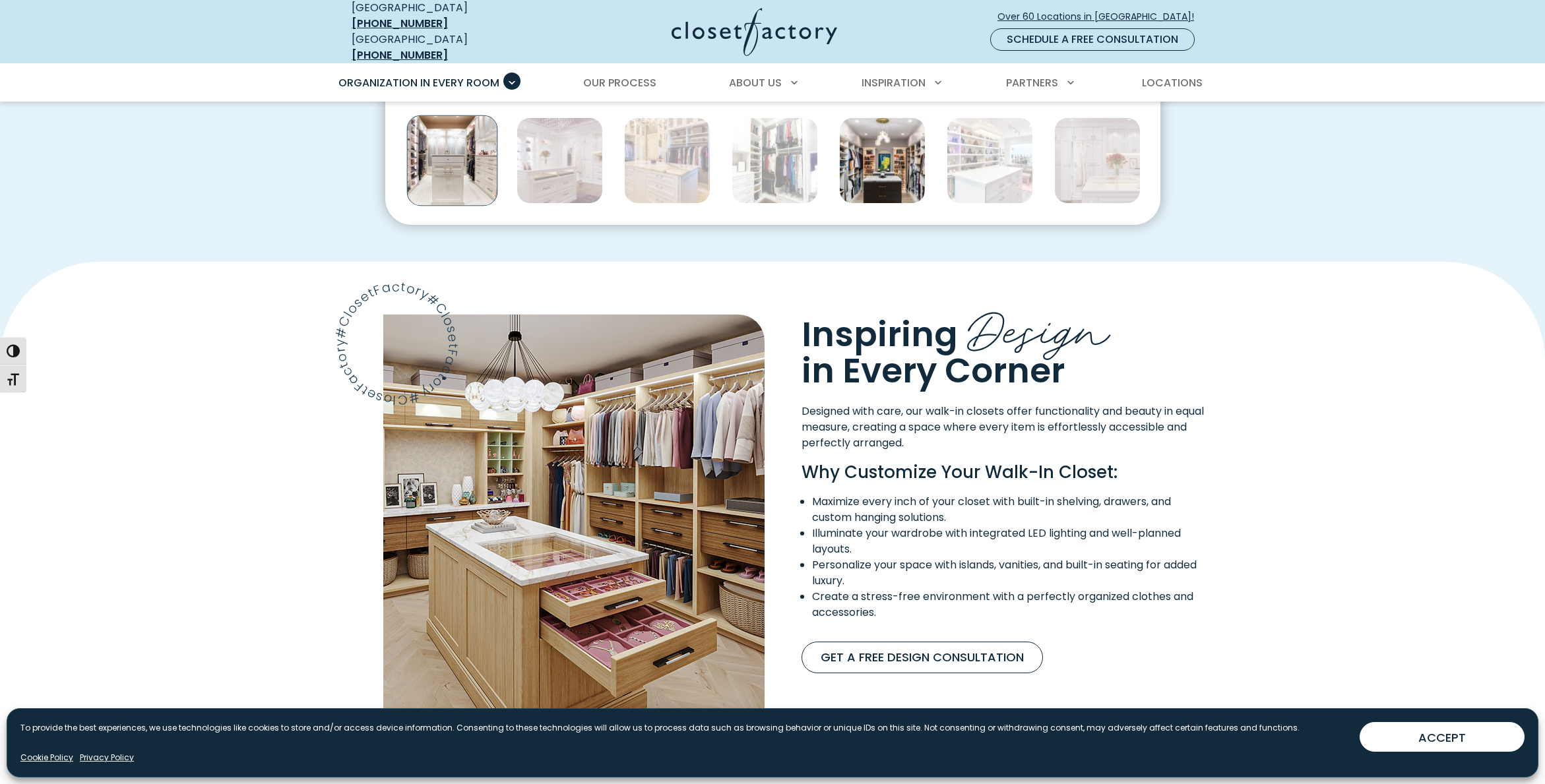
click at [872, 182] on img "Thumbnail Gallery" at bounding box center [882, 160] width 86 height 86
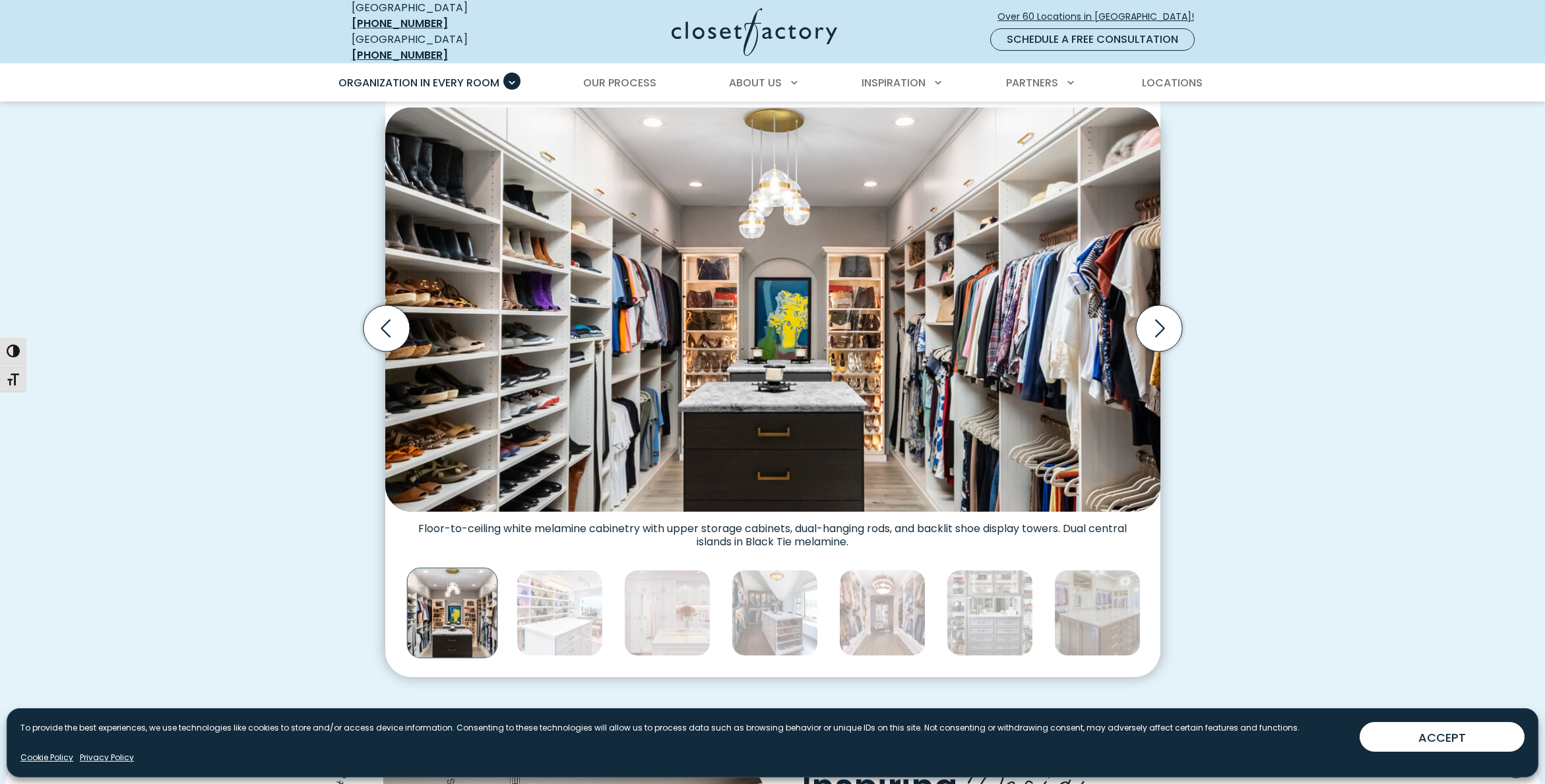
scroll to position [399, 0]
click at [1147, 323] on icon "Next slide" at bounding box center [1158, 328] width 46 height 46
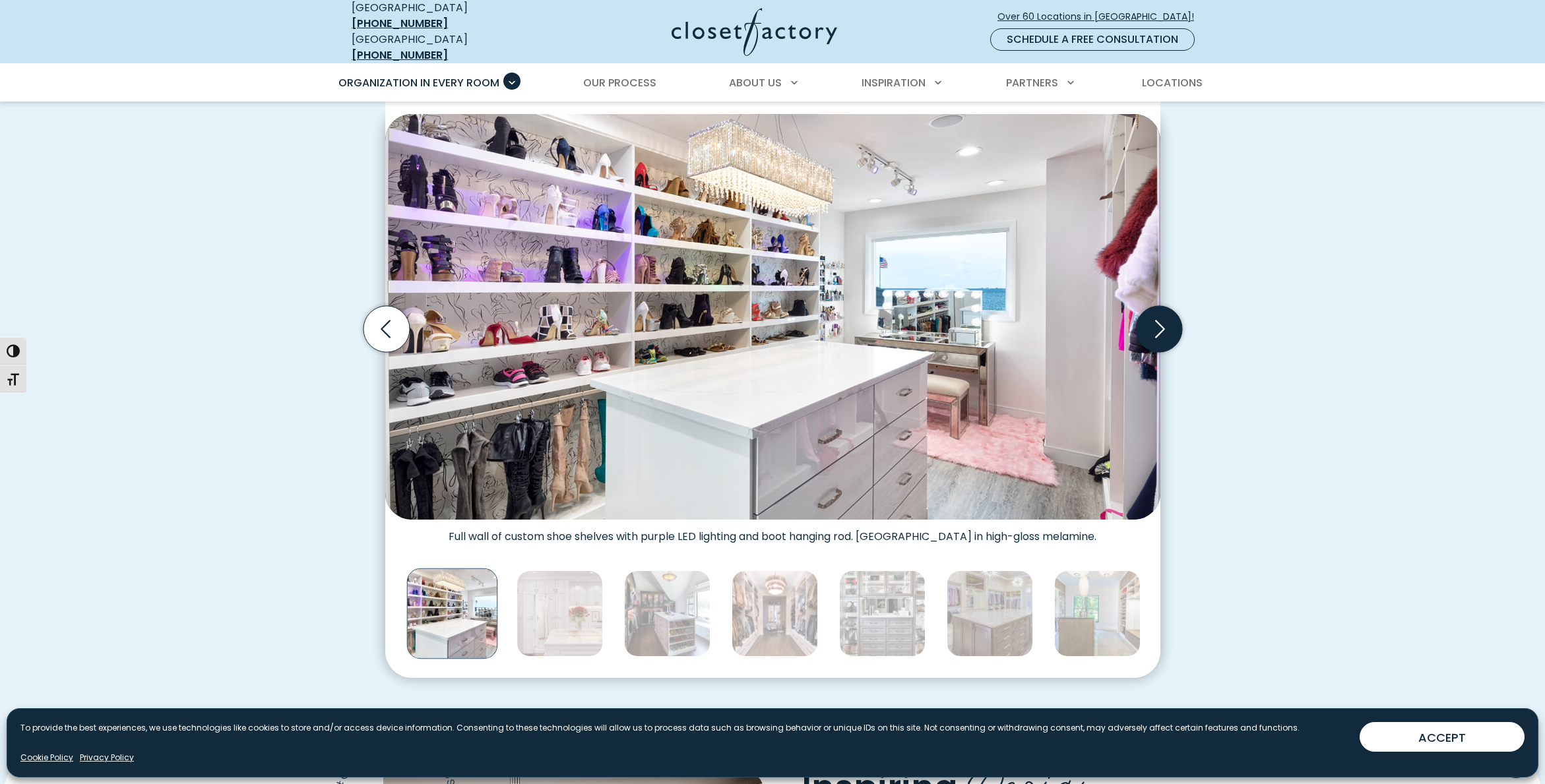
click at [1147, 323] on icon "Next slide" at bounding box center [1158, 328] width 46 height 46
